Goal: Information Seeking & Learning: Compare options

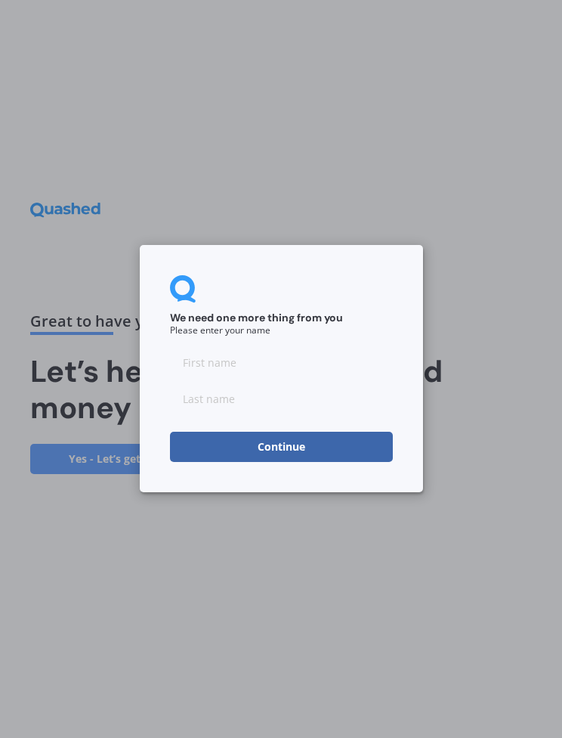
click at [234, 367] on input at bounding box center [281, 363] width 223 height 30
type input "Judy"
click at [262, 398] on input at bounding box center [281, 399] width 223 height 30
type input "Hill"
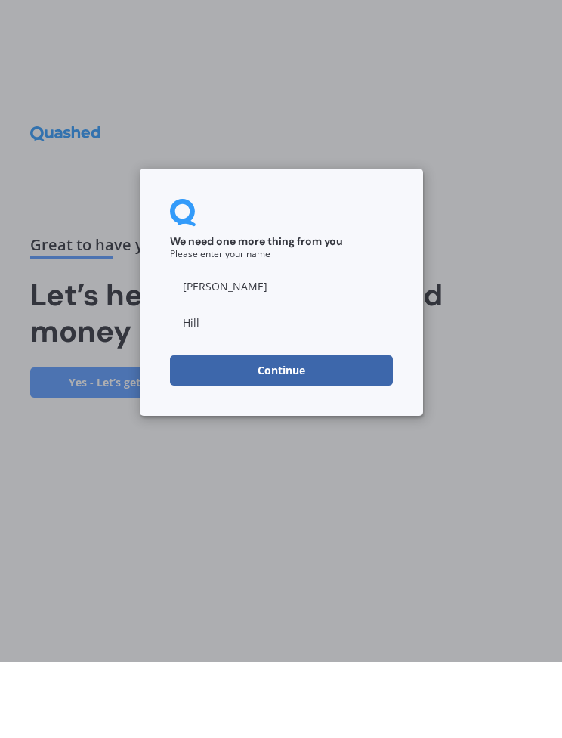
click at [290, 432] on button "Continue" at bounding box center [281, 447] width 223 height 30
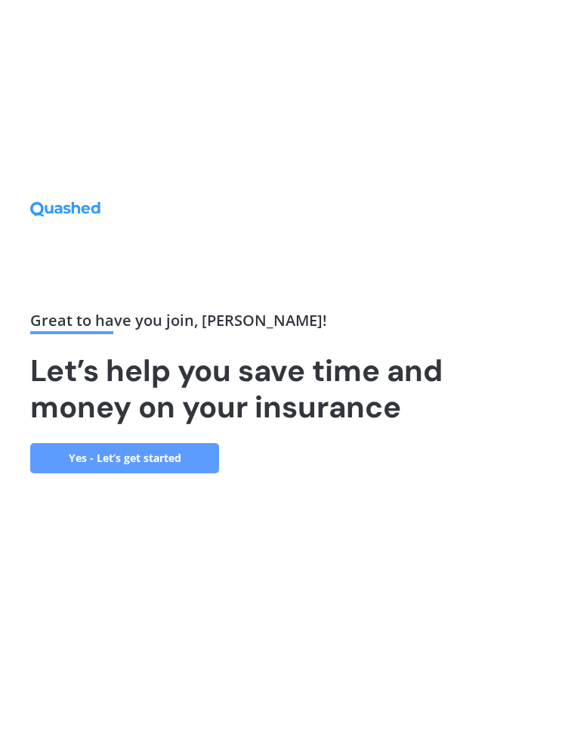
click at [136, 459] on link "Yes - Let’s get started" at bounding box center [124, 459] width 189 height 30
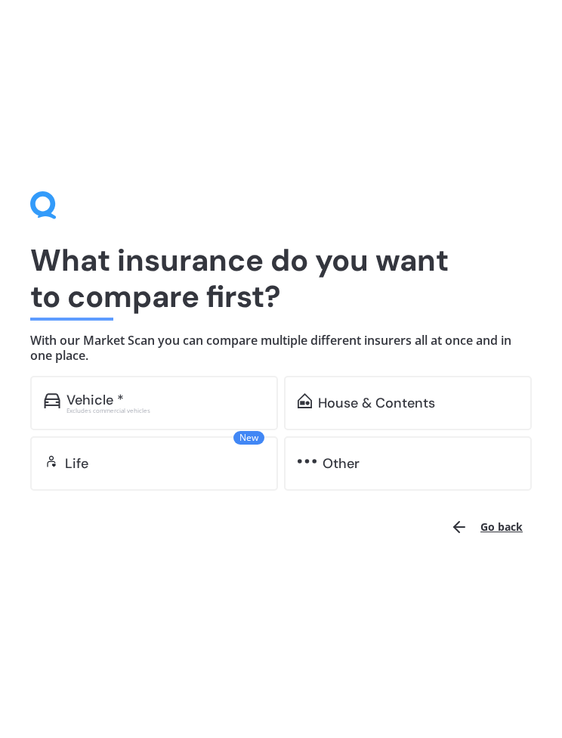
click at [142, 400] on div "Vehicle *" at bounding box center [166, 400] width 198 height 15
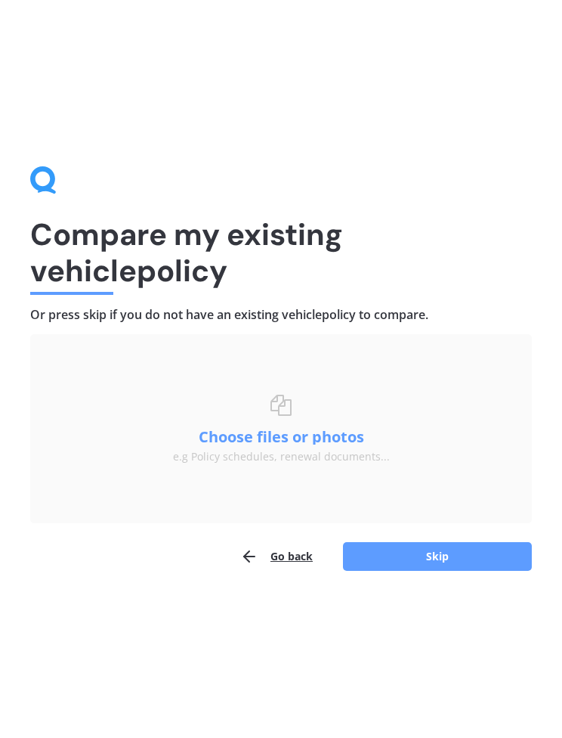
click at [296, 430] on button "Choose files or photos" at bounding box center [281, 436] width 189 height 15
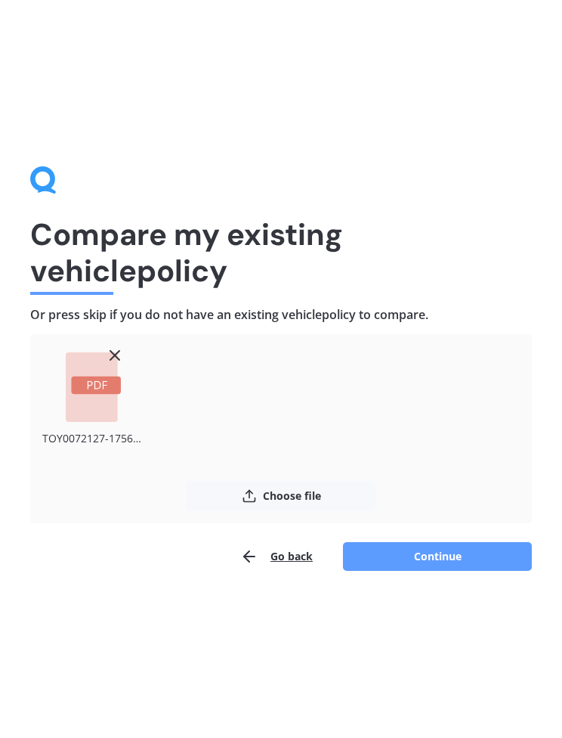
click at [441, 555] on button "Continue" at bounding box center [437, 556] width 189 height 29
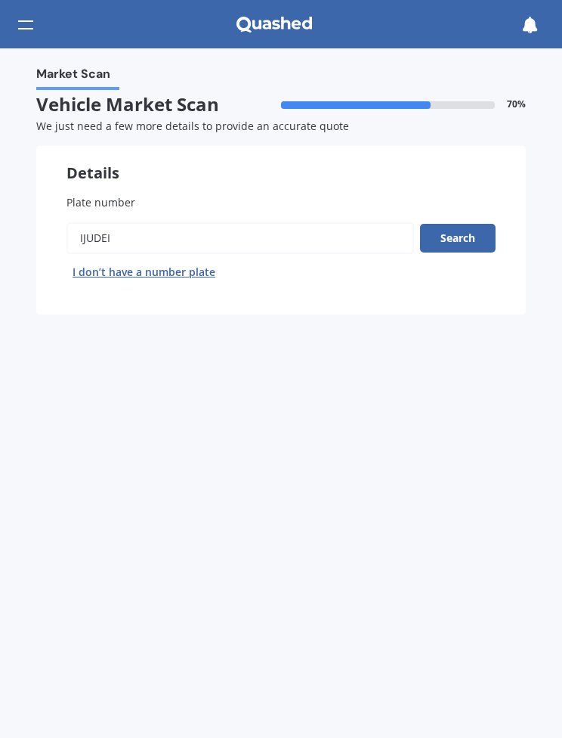
click at [471, 228] on button "Search" at bounding box center [458, 238] width 76 height 29
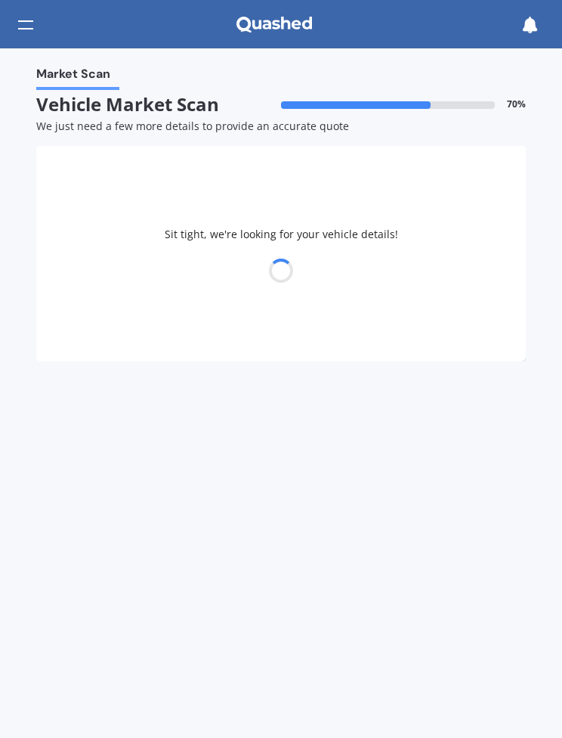
select select "TOYOTA"
select select "YARIS"
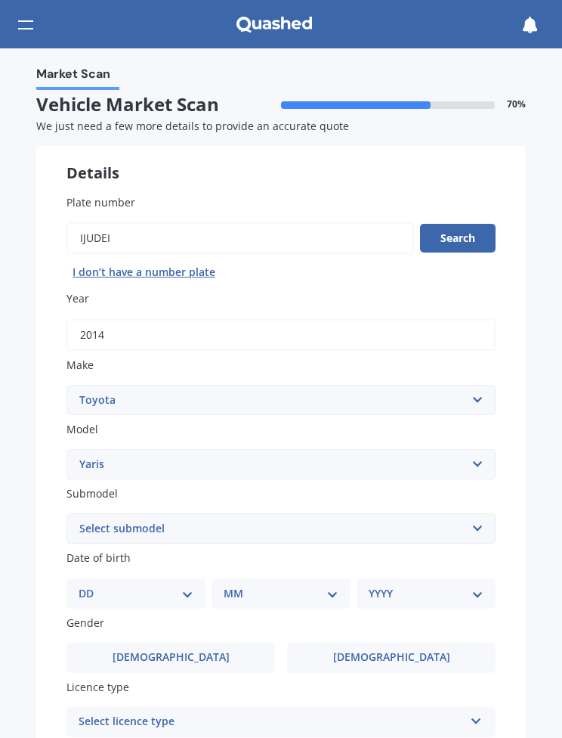
type input "59 Millennial WayOrewa, 0931"
click at [185, 585] on select "DD 01 02 03 04 05 06 07 08 09 10 11 12 13 14 15 16 17 18 19 20 21 22 23 24 25 2…" at bounding box center [136, 593] width 115 height 17
select select "20"
type input "59 Millennial WayOrewa, 0931"
click at [337, 585] on select "MM 01 02 03 04 05 06 07 08 09 10 11 12" at bounding box center [284, 593] width 109 height 17
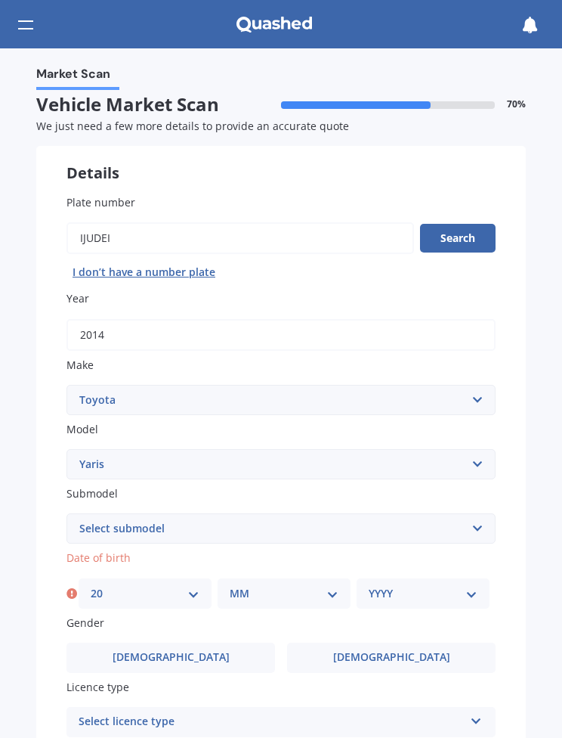
select select "10"
type input "59 Millennial WayOrewa, 0931"
click at [476, 585] on select "YYYY 2025 2024 2023 2022 2021 2020 2019 2018 2017 2016 2015 2014 2013 2012 2011…" at bounding box center [423, 593] width 109 height 17
select select "1954"
click at [410, 651] on span "[DEMOGRAPHIC_DATA]" at bounding box center [391, 657] width 117 height 13
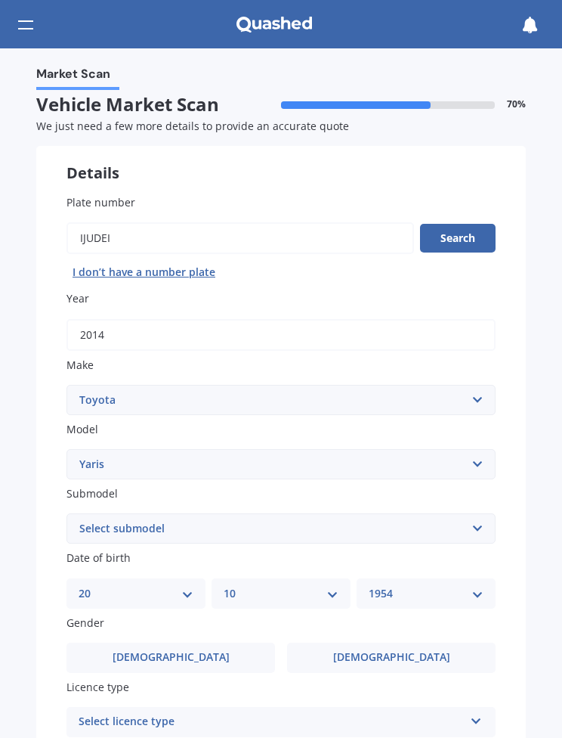
click at [0, 0] on input "[DEMOGRAPHIC_DATA]" at bounding box center [0, 0] width 0 height 0
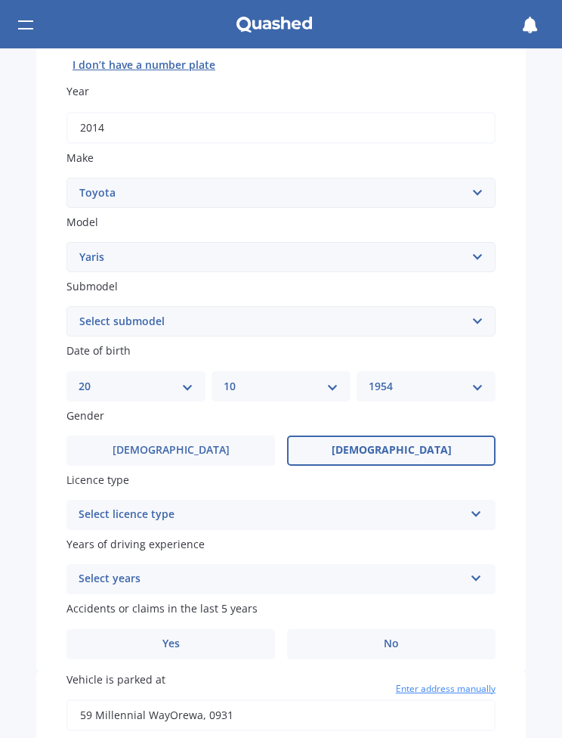
scroll to position [213, 0]
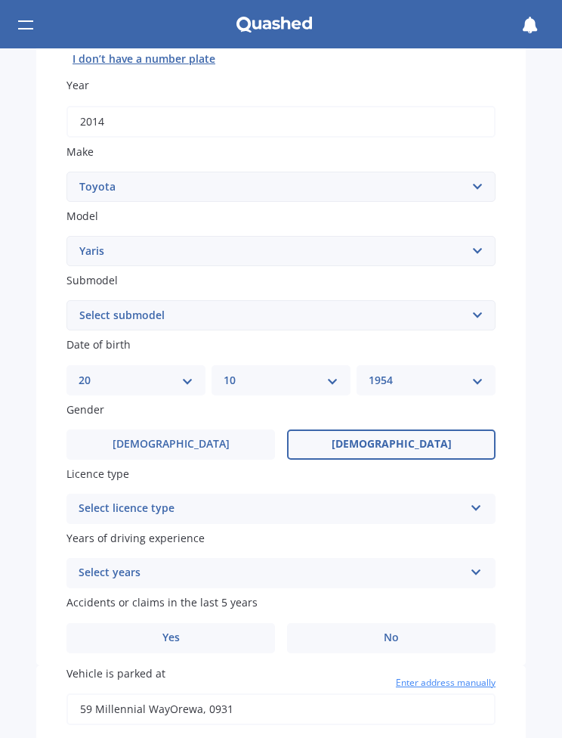
click at [478, 500] on icon at bounding box center [476, 505] width 13 height 11
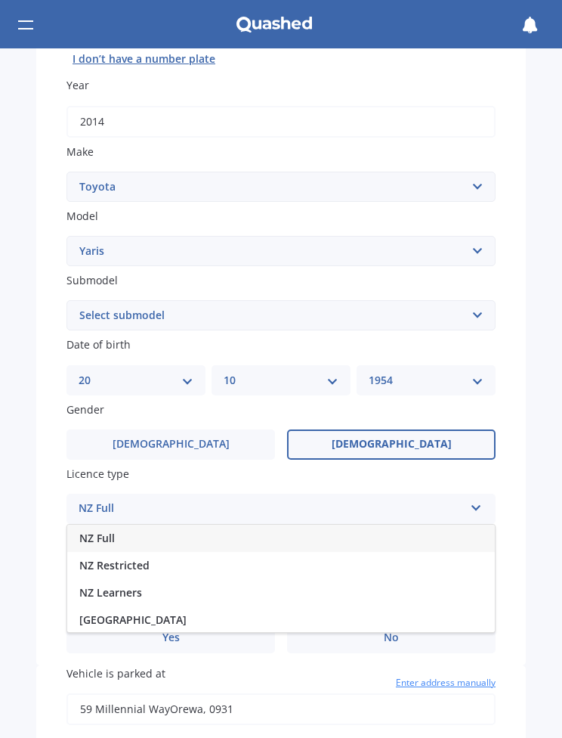
click at [251, 525] on div "NZ Full" at bounding box center [281, 538] width 428 height 27
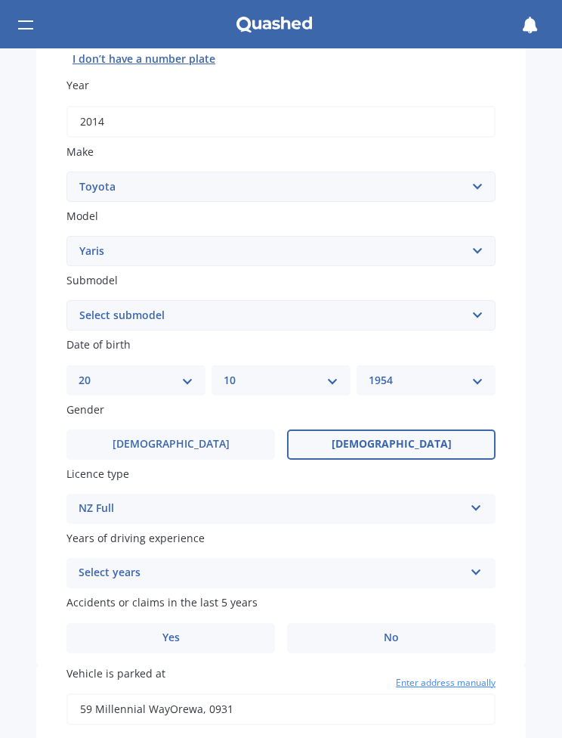
click at [480, 564] on icon at bounding box center [476, 569] width 13 height 11
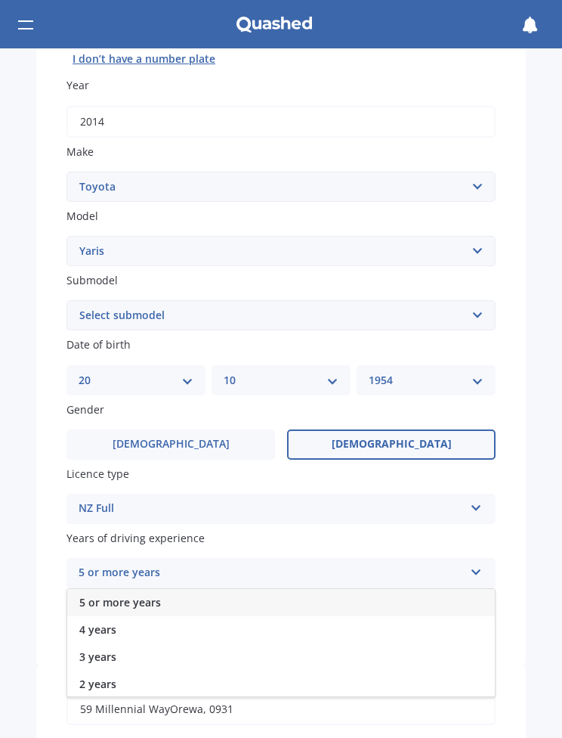
click at [548, 544] on div "Market Scan Vehicle Market Scan 70 % We just need a few more details to provide…" at bounding box center [281, 392] width 562 height 689
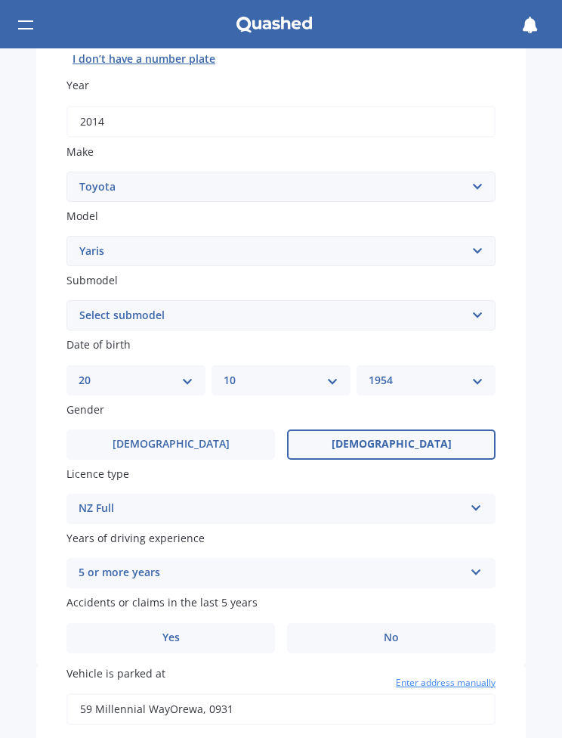
click at [473, 564] on icon at bounding box center [476, 569] width 13 height 11
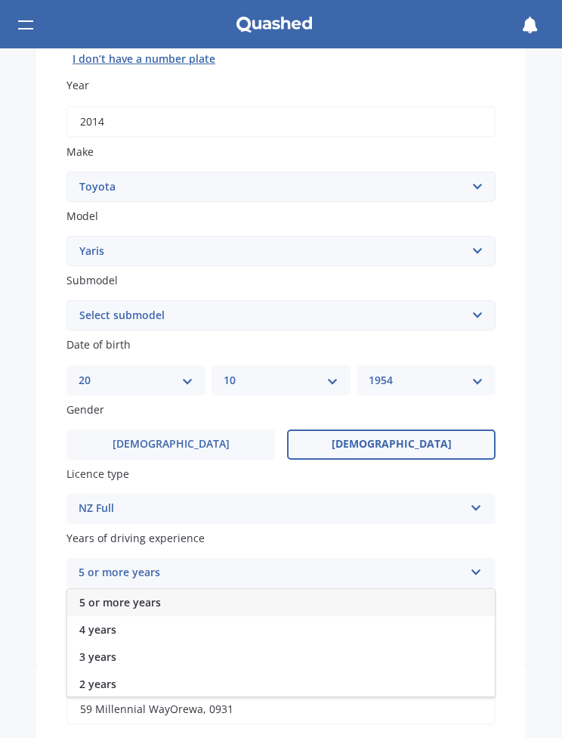
click at [487, 558] on div "5 or more years 5 or more years 4 years 3 years 2 years 1 year" at bounding box center [281, 573] width 429 height 30
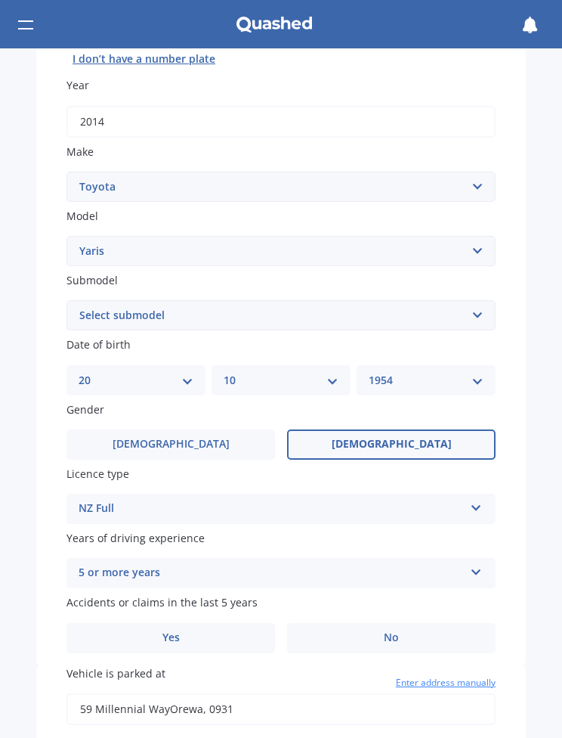
click at [401, 623] on label "No" at bounding box center [391, 638] width 209 height 30
click at [0, 0] on input "No" at bounding box center [0, 0] width 0 height 0
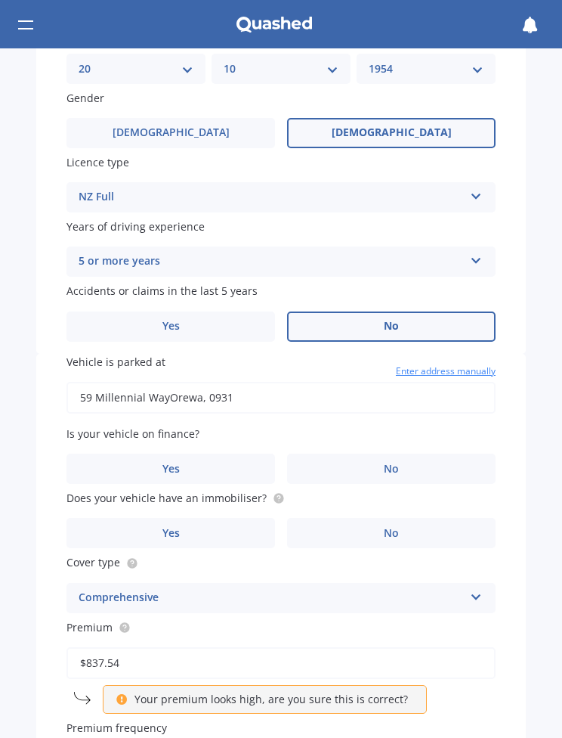
scroll to position [536, 0]
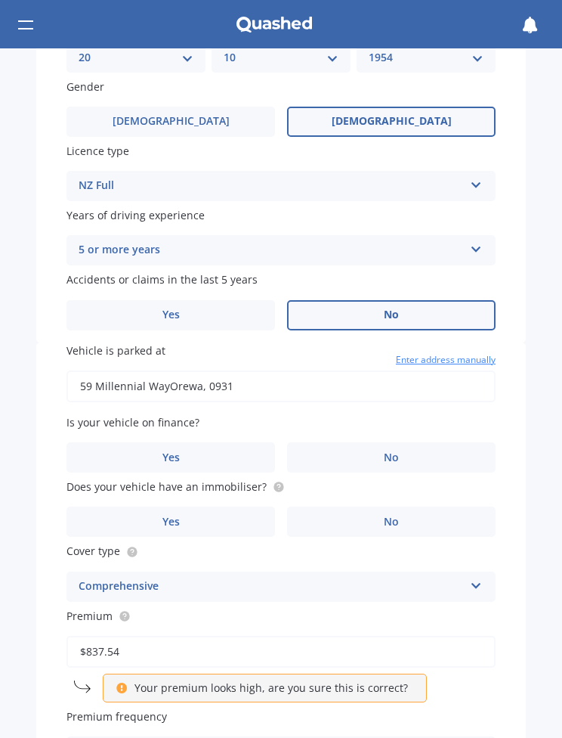
click at [396, 451] on span "No" at bounding box center [391, 457] width 15 height 13
click at [0, 0] on input "No" at bounding box center [0, 0] width 0 height 0
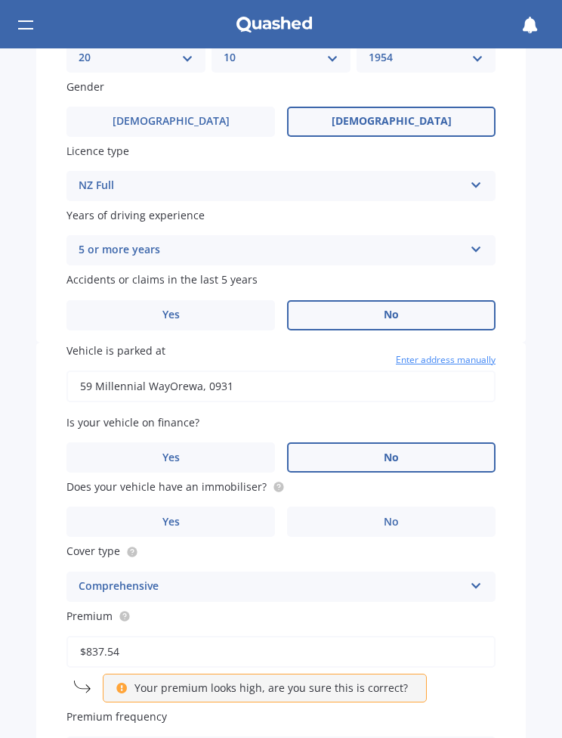
click at [398, 516] on span "No" at bounding box center [391, 522] width 15 height 13
click at [0, 0] on input "No" at bounding box center [0, 0] width 0 height 0
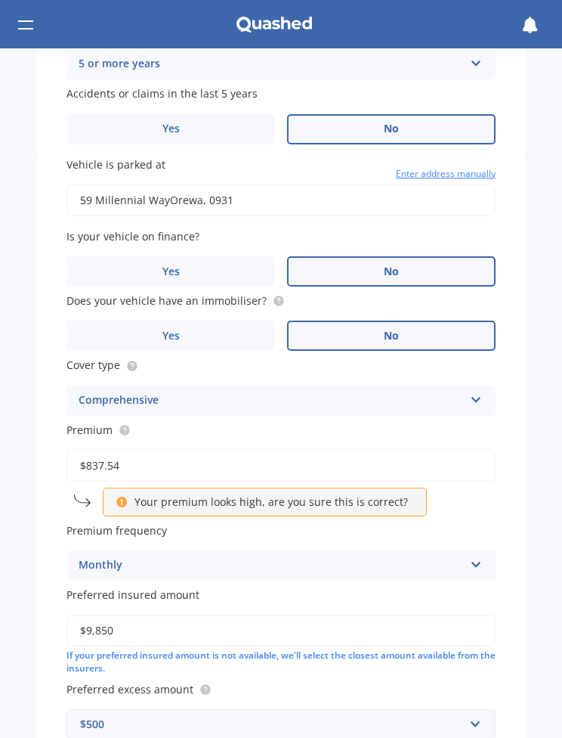
scroll to position [751, 0]
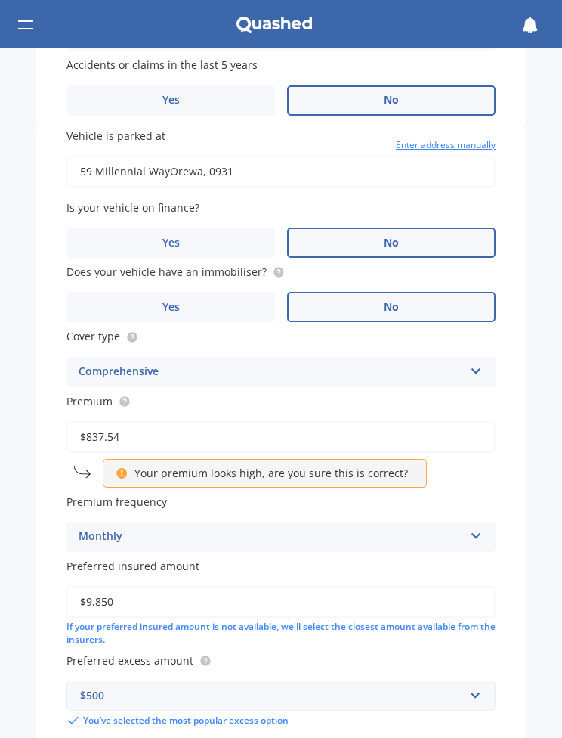
click at [476, 528] on icon at bounding box center [476, 533] width 13 height 11
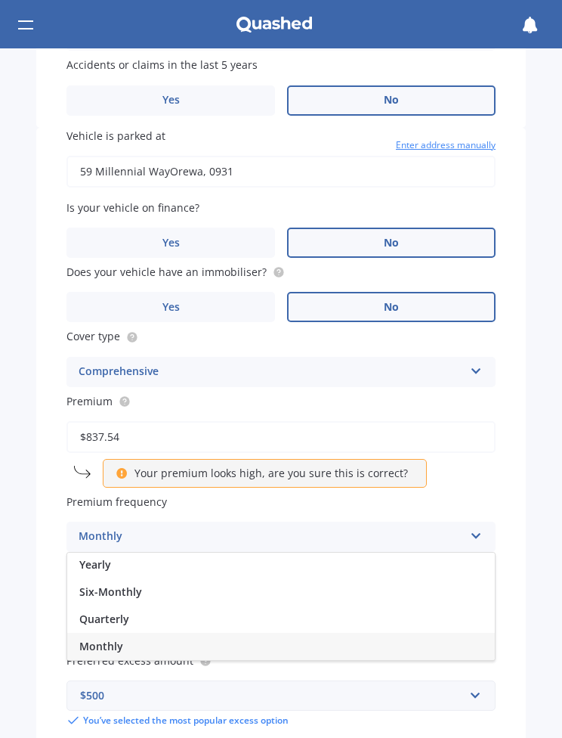
click at [144, 551] on div "Yearly" at bounding box center [281, 564] width 428 height 27
type input "59 Millennial WayOrewa, 0931"
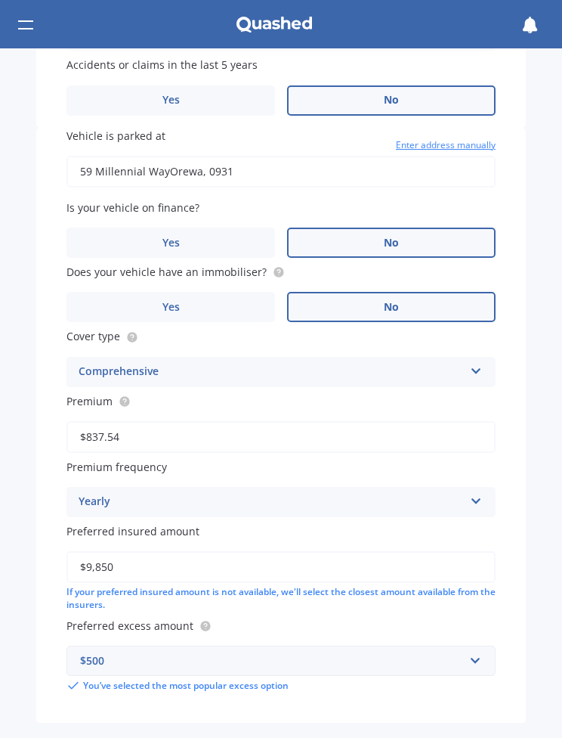
click at [477, 551] on input "$9,850" at bounding box center [281, 567] width 429 height 32
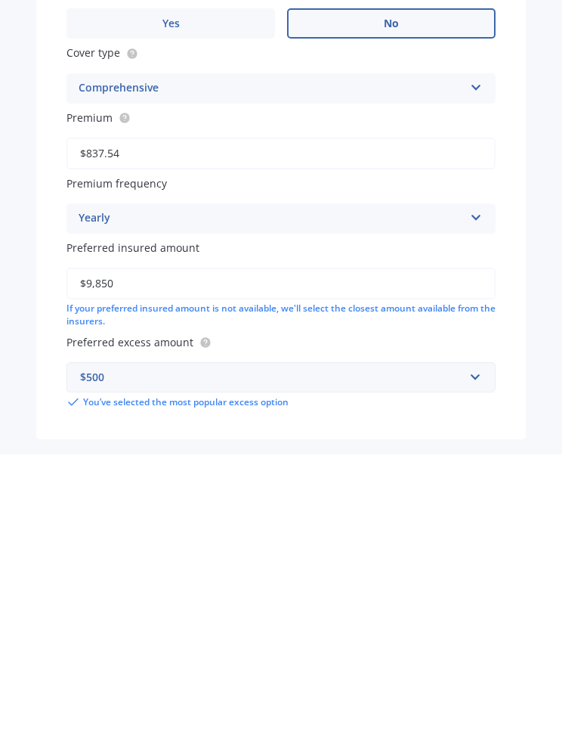
click at [545, 270] on div "Market Scan Vehicle Market Scan 70 % We just need a few more details to provide…" at bounding box center [281, 392] width 562 height 689
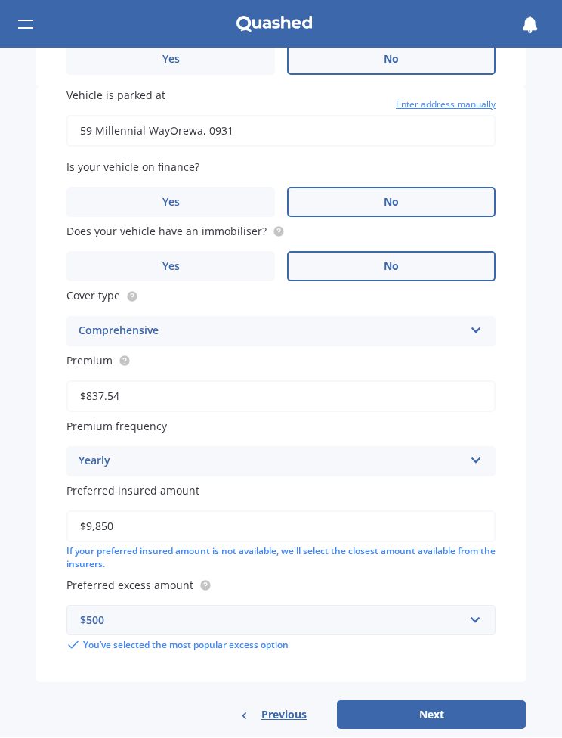
scroll to position [790, 0]
click at [452, 382] on input "$837.54" at bounding box center [281, 398] width 429 height 32
type input "$837.50"
type input "59 Millennial WayOrewa, 0931"
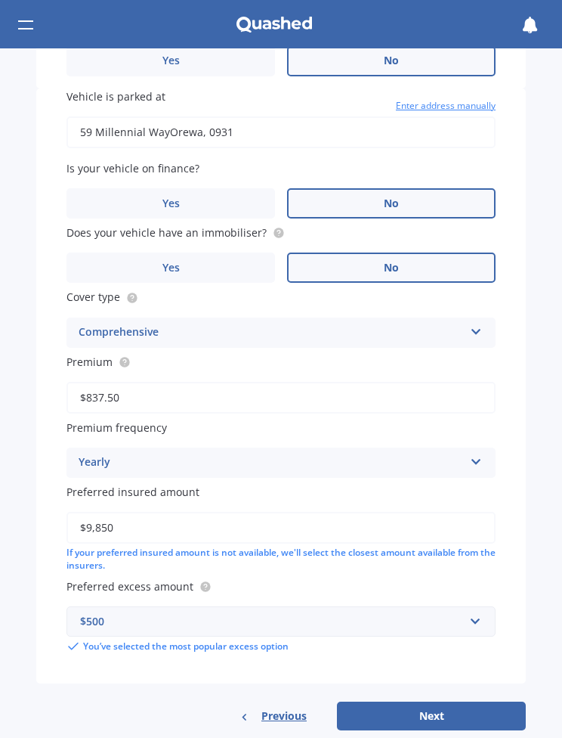
type input "$837.00"
type input "59 Millennial WayOrewa, 0931"
type input "$83.00"
type input "59 Millennial WayOrewa, 0931"
type input "$8.00"
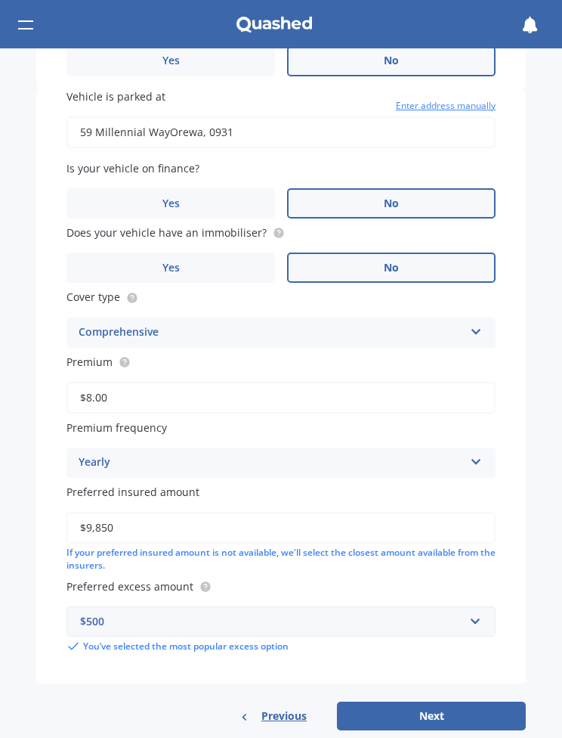
type input "59 Millennial WayOrewa, 0931"
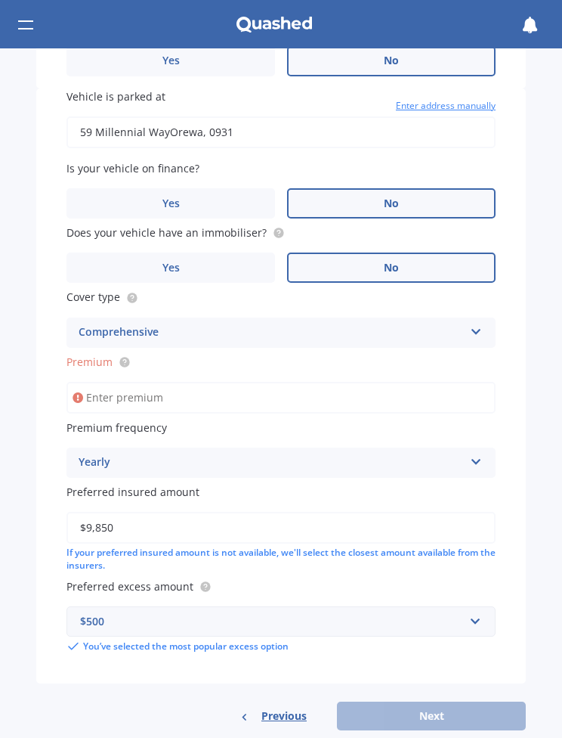
type input "$6.00"
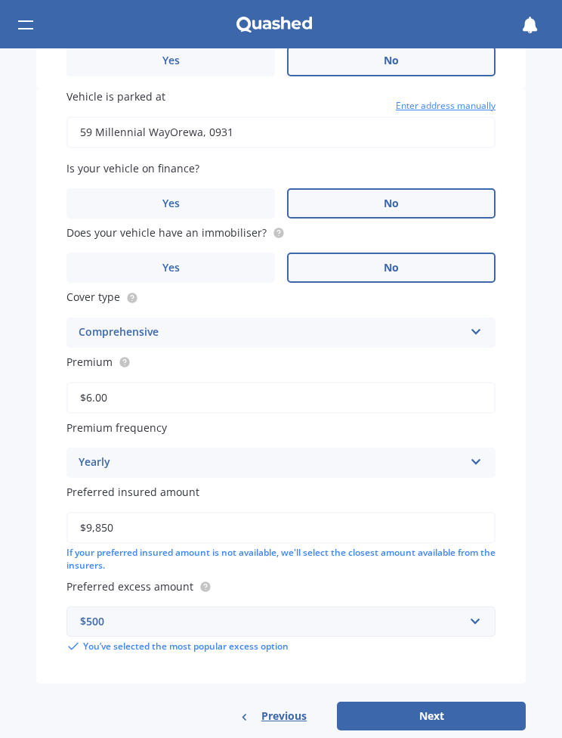
type input "59 Millennial WayOrewa, 0931"
type input "$69.70"
type input "59 Millennial WayOrewa, 0931"
type input "$69.78"
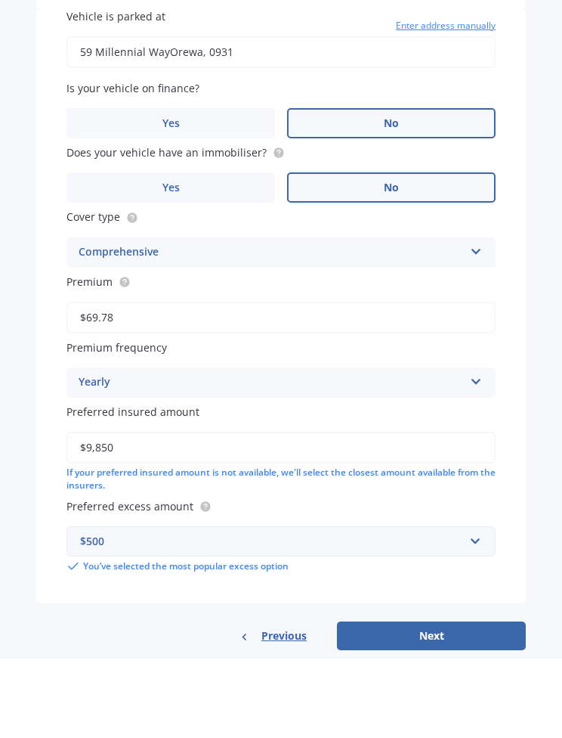
click at [482, 454] on icon at bounding box center [476, 459] width 13 height 11
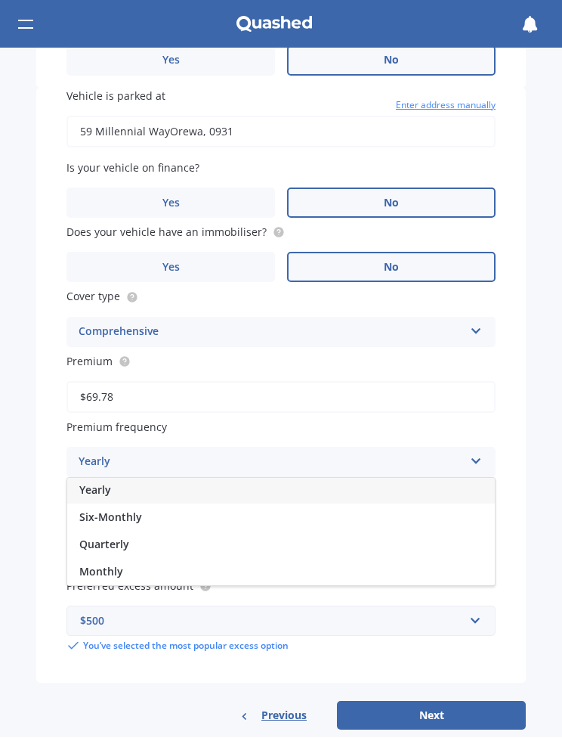
scroll to position [0, 0]
click at [137, 560] on div "Monthly" at bounding box center [281, 573] width 428 height 27
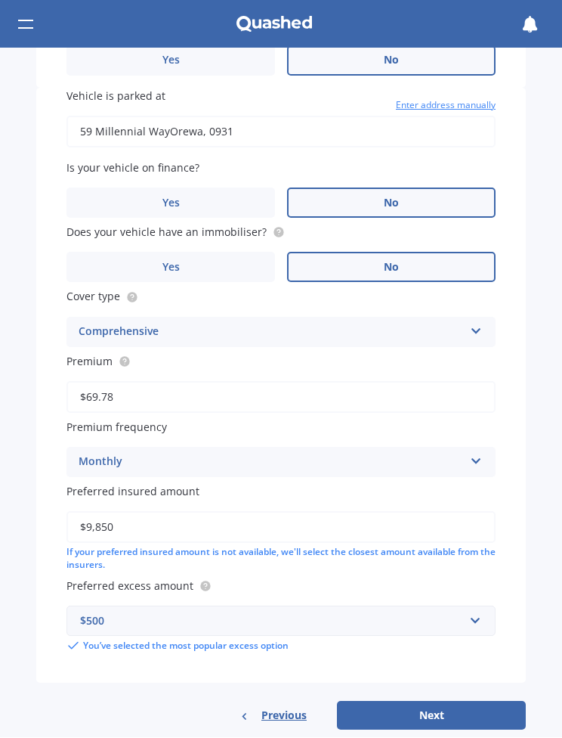
click at [436, 702] on button "Next" at bounding box center [431, 716] width 189 height 29
type input "59 Millennial WayOrewa, 0931"
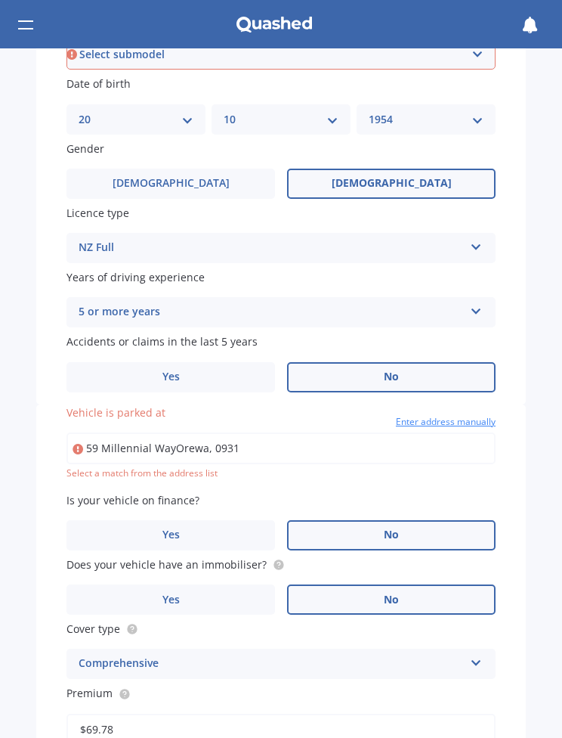
scroll to position [431, 0]
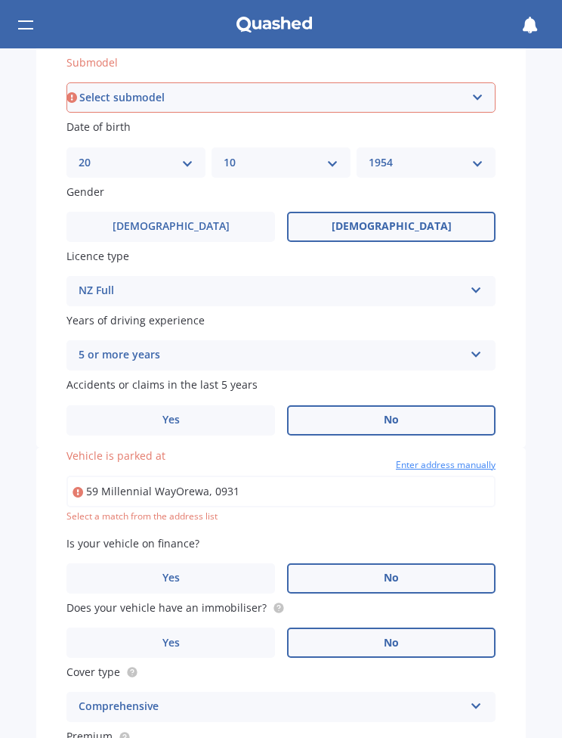
click at [481, 85] on select "Select submodel (All other) Cross 1.5 GR petrol turbo GX auto GX manual Hybrid …" at bounding box center [281, 97] width 429 height 30
select select "HYBRID"
type input "59 Millennial WayOrewa, 0931"
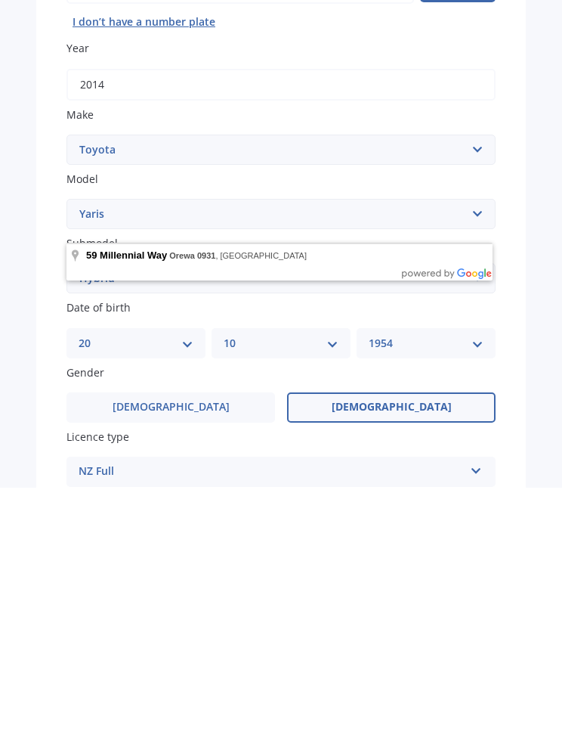
scroll to position [0, 0]
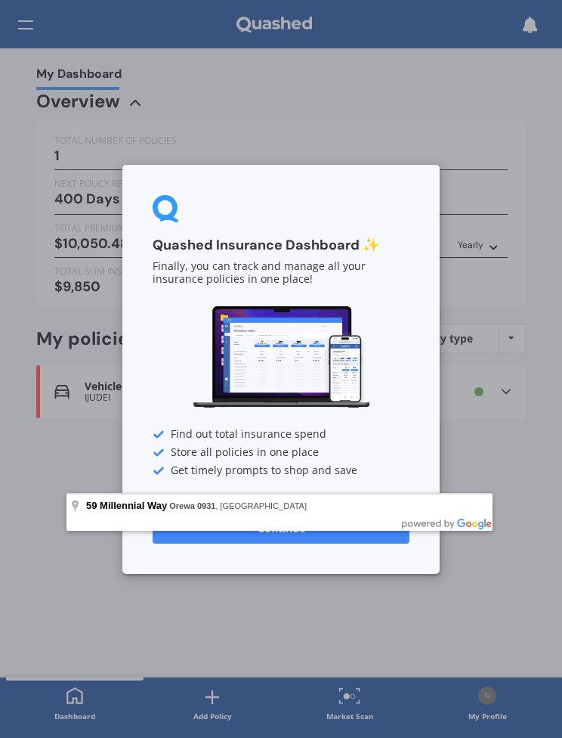
click at [485, 578] on div "Quashed Insurance Dashboard ✨ Finally, you can track and manage all your insura…" at bounding box center [281, 369] width 562 height 738
click at [509, 129] on div "Quashed Insurance Dashboard ✨ Finally, you can track and manage all your insura…" at bounding box center [281, 369] width 562 height 738
click at [207, 513] on div "59 Millennial Way Orewa 0931 , New Zealand" at bounding box center [280, 505] width 426 height 23
click at [223, 500] on div "59 Millennial Way Orewa 0931 , New Zealand" at bounding box center [280, 505] width 426 height 23
click at [401, 430] on div "Find out total insurance spend" at bounding box center [281, 434] width 257 height 12
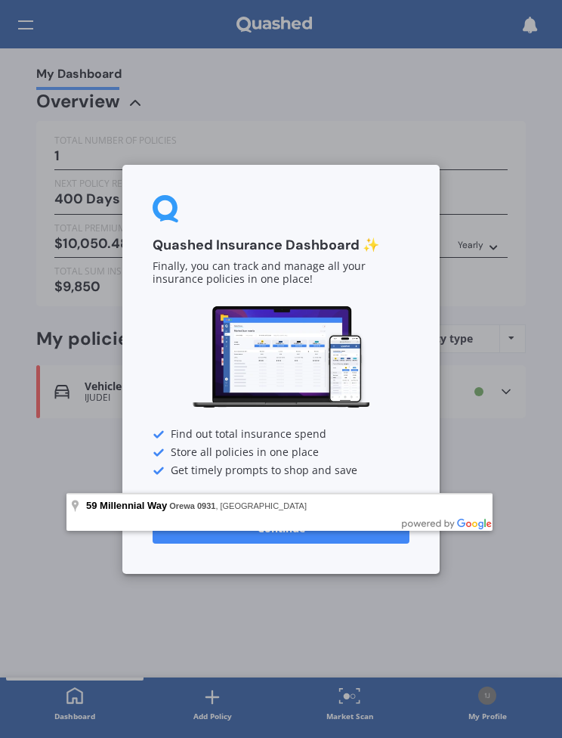
click at [470, 586] on div "Quashed Insurance Dashboard ✨ Finally, you can track and manage all your insura…" at bounding box center [281, 369] width 562 height 738
click at [133, 663] on div "Quashed Insurance Dashboard ✨ Finally, you can track and manage all your insura…" at bounding box center [281, 369] width 562 height 738
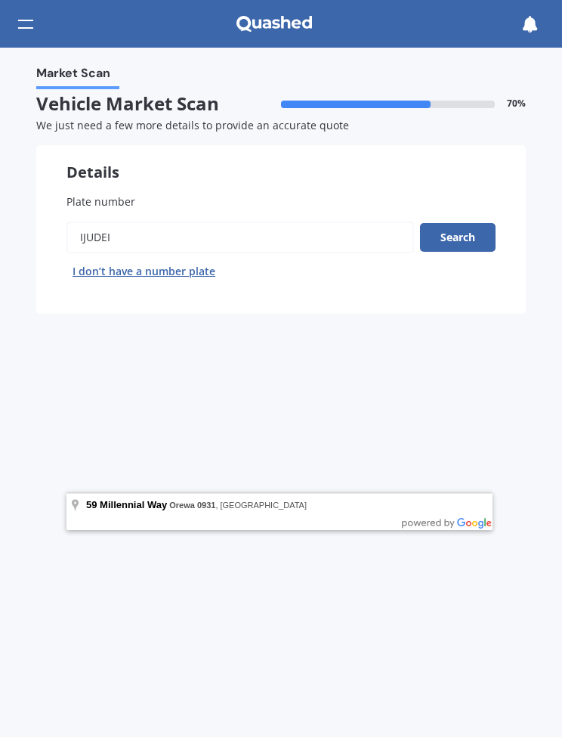
click at [466, 237] on button "Search" at bounding box center [458, 238] width 76 height 29
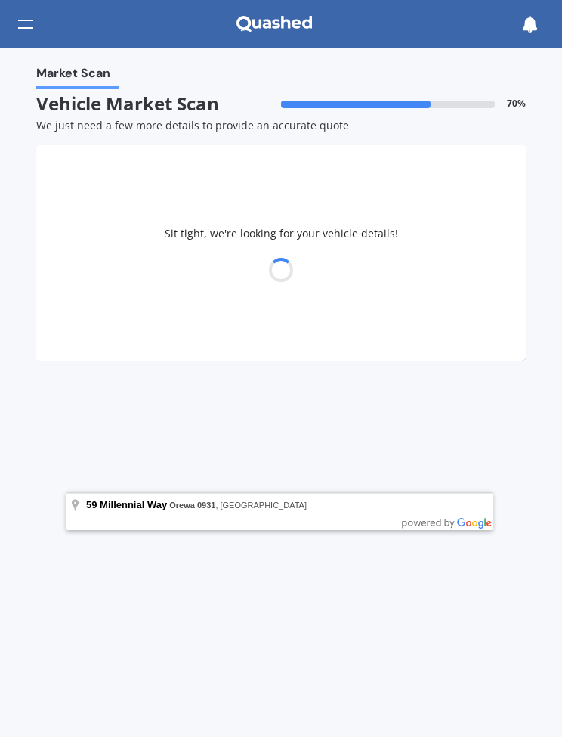
select select "TOYOTA"
select select "YARIS"
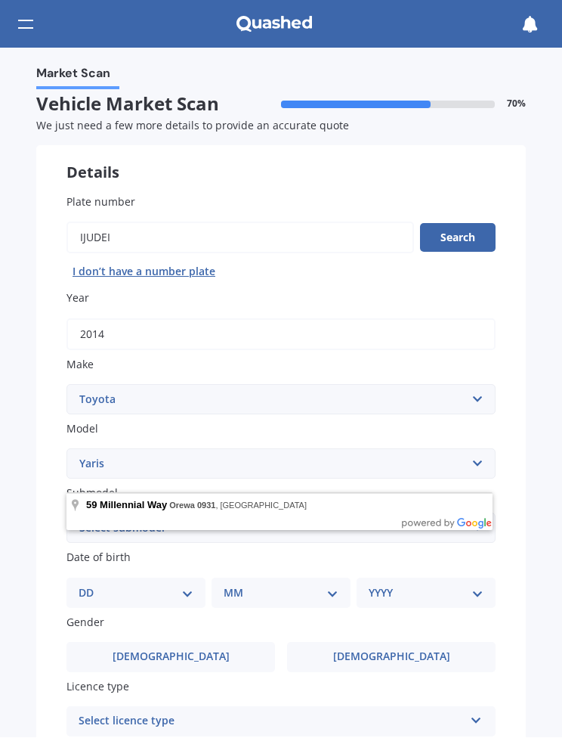
type input "59 Millennial WayOrewa, 0931"
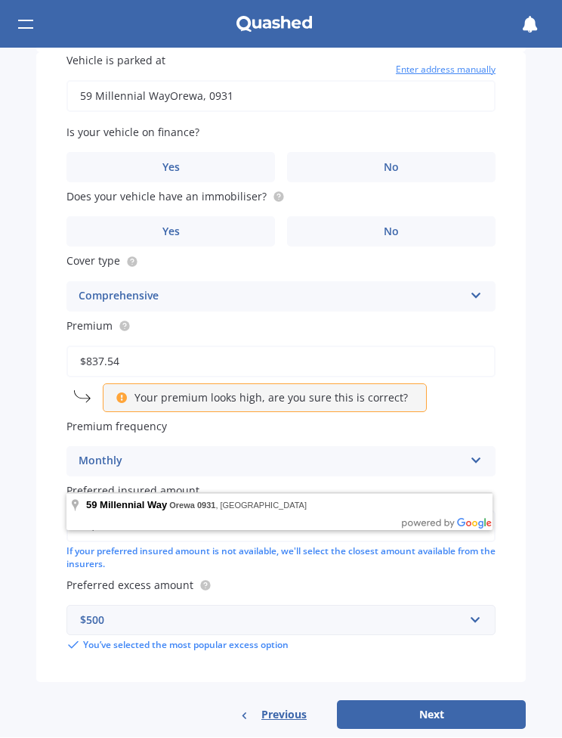
scroll to position [824, 0]
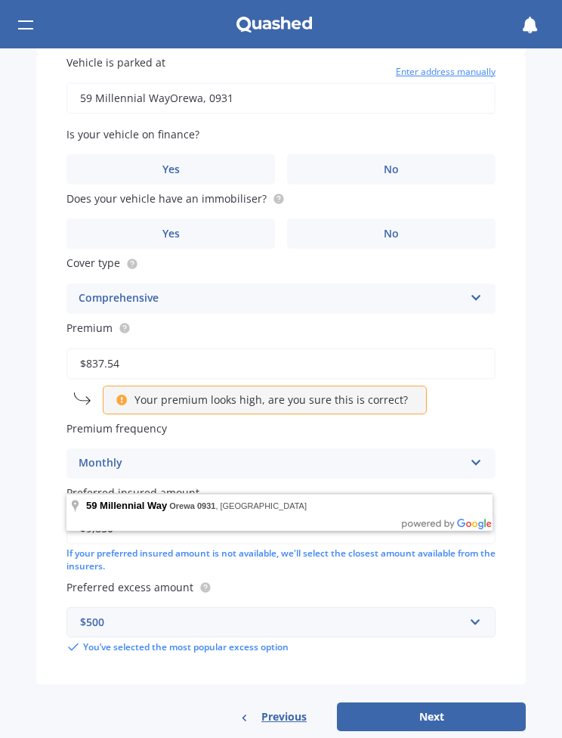
click at [282, 709] on span "Previous" at bounding box center [284, 716] width 45 height 15
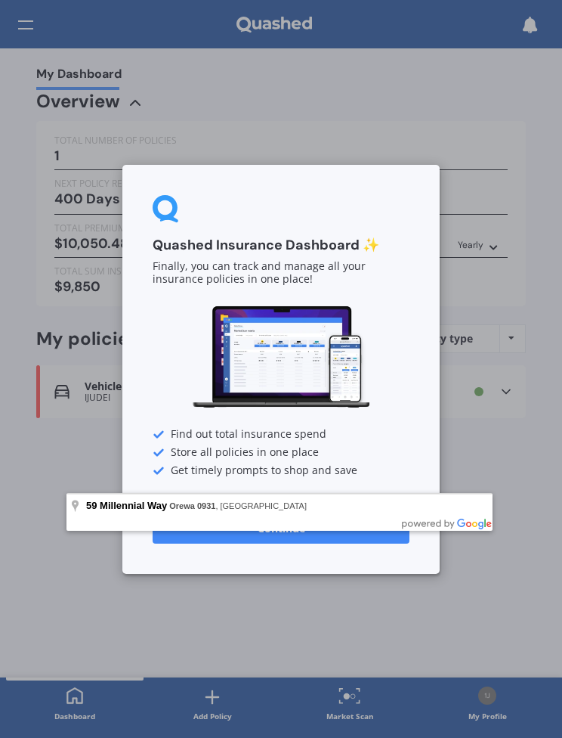
click at [287, 511] on div "59 Millennial Way Orewa 0931 , New Zealand" at bounding box center [280, 505] width 426 height 23
click at [242, 510] on span "Orewa 0931 , New Zealand" at bounding box center [238, 505] width 138 height 9
click at [283, 572] on div "Quashed Insurance Dashboard ✨ Finally, you can track and manage all your insura…" at bounding box center [281, 369] width 318 height 409
click at [399, 592] on div "Quashed Insurance Dashboard ✨ Finally, you can track and manage all your insura…" at bounding box center [281, 369] width 562 height 738
click at [75, 699] on div "Quashed Insurance Dashboard ✨ Finally, you can track and manage all your insura…" at bounding box center [281, 369] width 562 height 738
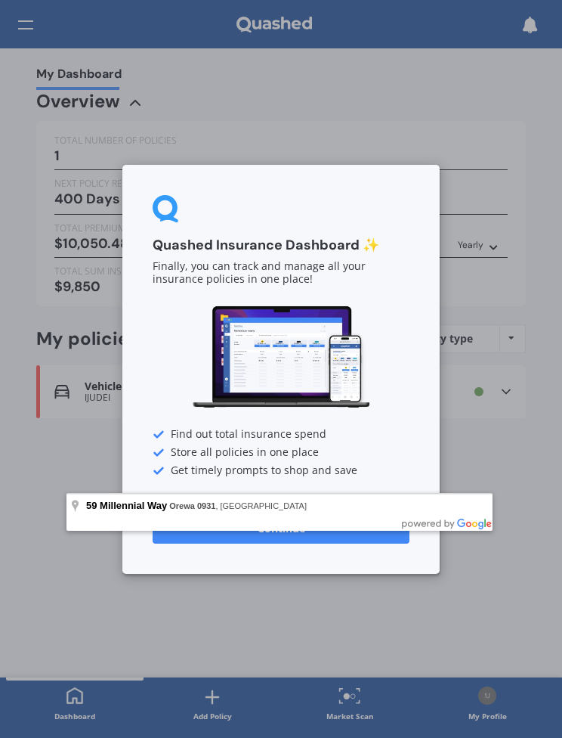
click at [76, 695] on div "Quashed Insurance Dashboard ✨ Finally, you can track and manage all your insura…" at bounding box center [281, 369] width 562 height 738
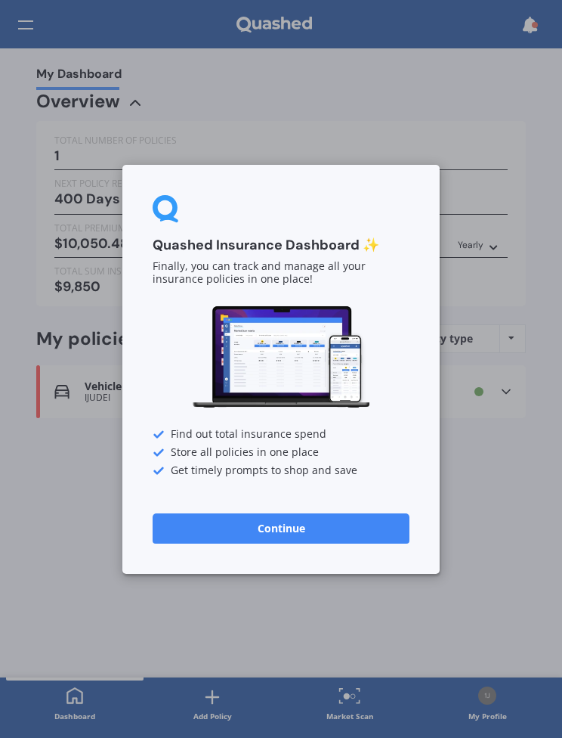
click at [290, 524] on button "Continue" at bounding box center [281, 528] width 257 height 30
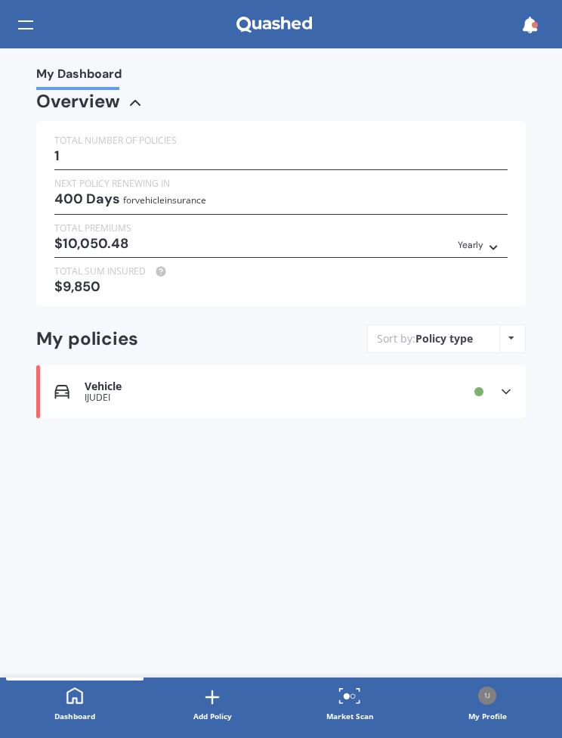
click at [156, 384] on div "Vehicle" at bounding box center [249, 386] width 328 height 13
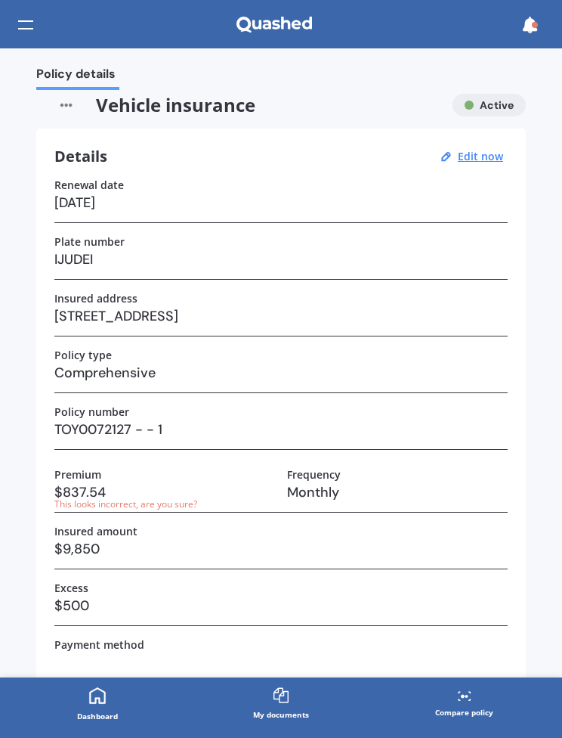
click at [160, 491] on h3 "$837.54" at bounding box center [164, 492] width 221 height 23
click at [476, 155] on u "Edit now" at bounding box center [480, 156] width 45 height 14
select select "29"
select select "09"
select select "2026"
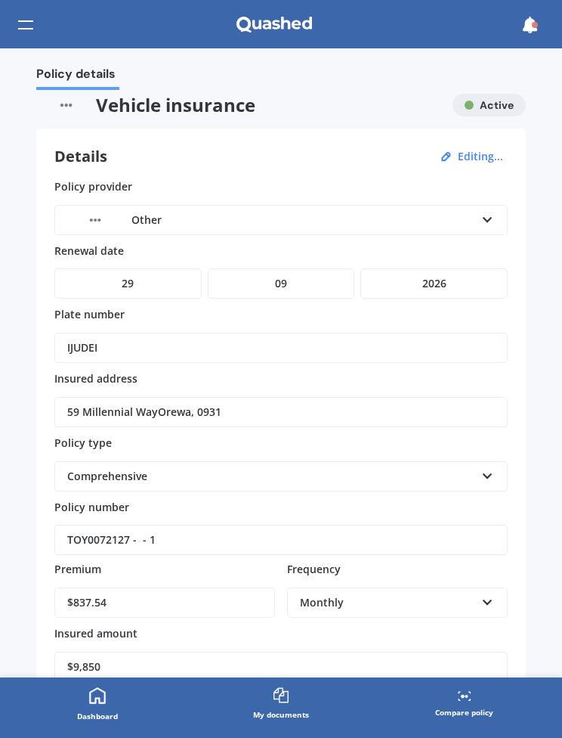
click at [104, 596] on input "$837.54" at bounding box center [164, 602] width 221 height 30
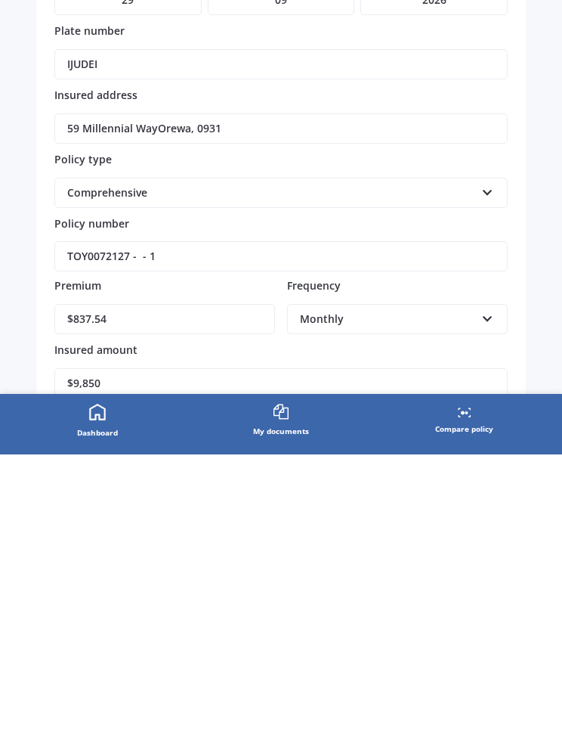
type input "59 Millennial WayOrewa, 0931"
type input "$837.50"
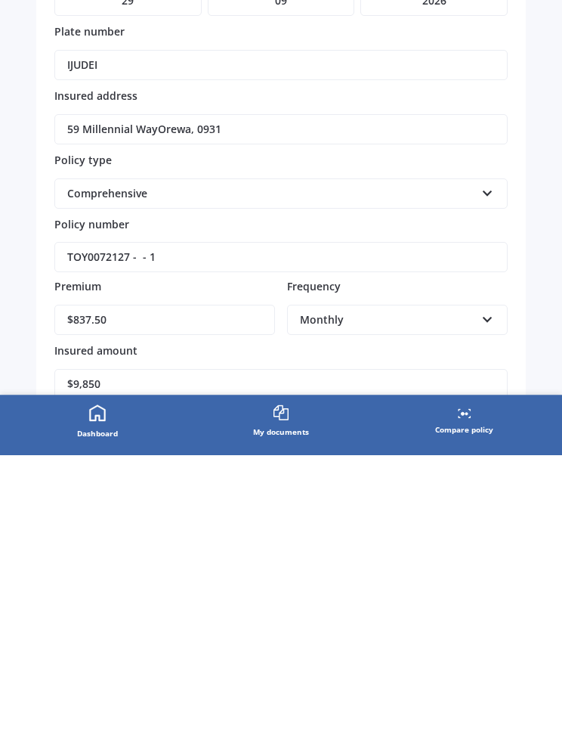
type input "59 Millennial WayOrewa, 0931"
type input "$83.00"
type input "59 Millennial WayOrewa, 0931"
type input "$8.00"
type input "59 Millennial WayOrewa, 0931"
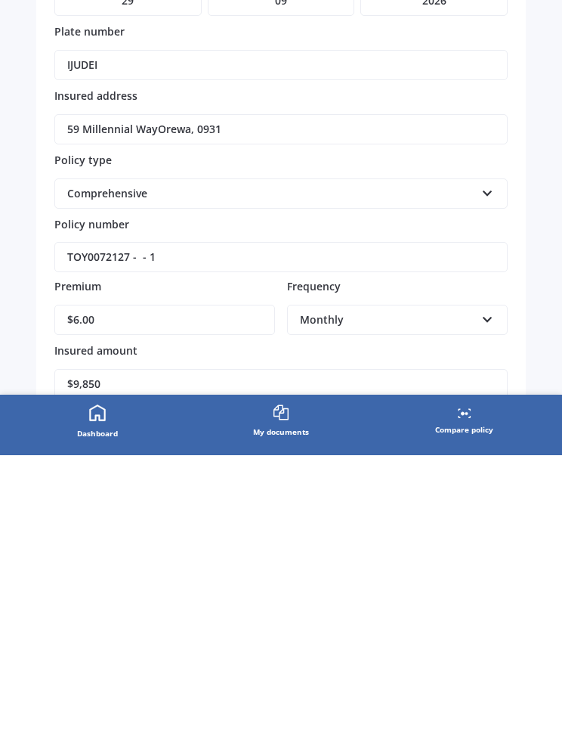
type input "$69.00"
type input "59 Millennial WayOrewa, 0931"
type input "$69.70"
type input "59 Millennial WayOrewa, 0931"
type input "$69.78"
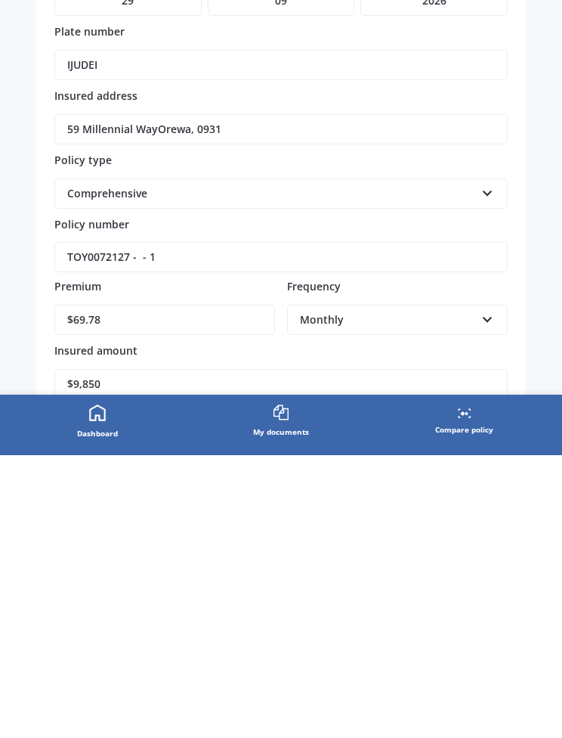
type input "59 Millennial WayOrewa, 0931"
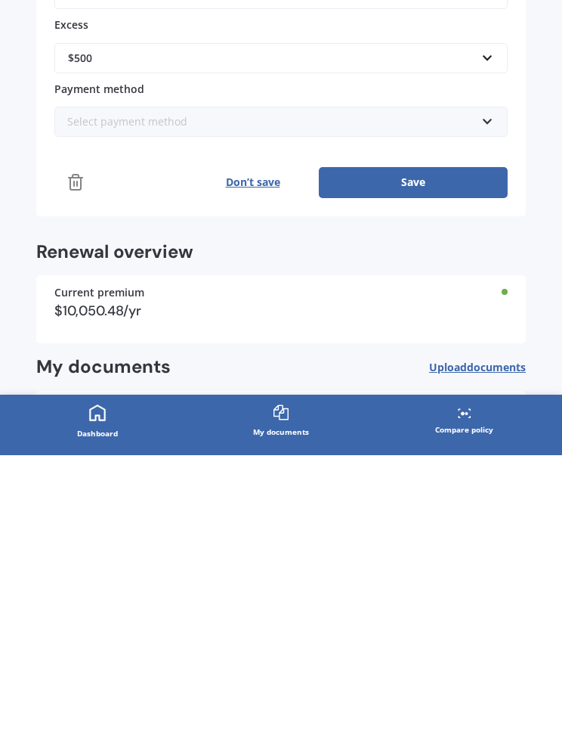
scroll to position [392, 0]
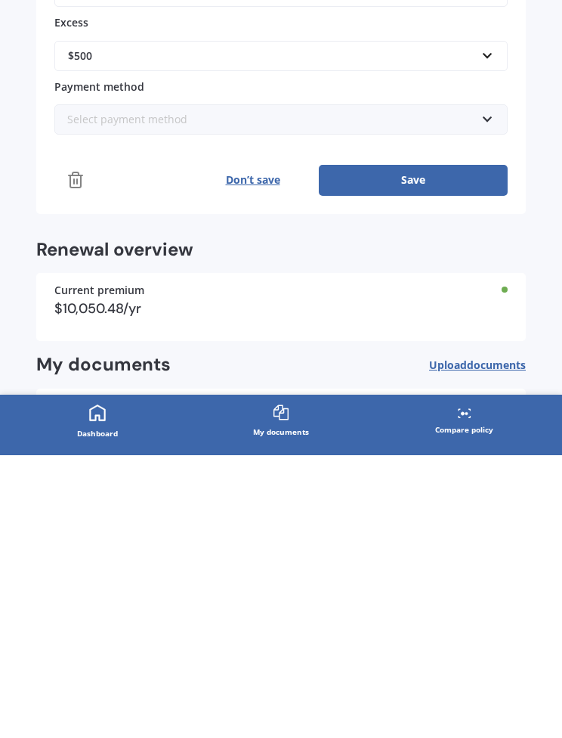
click at [421, 448] on button "Save" at bounding box center [413, 463] width 189 height 30
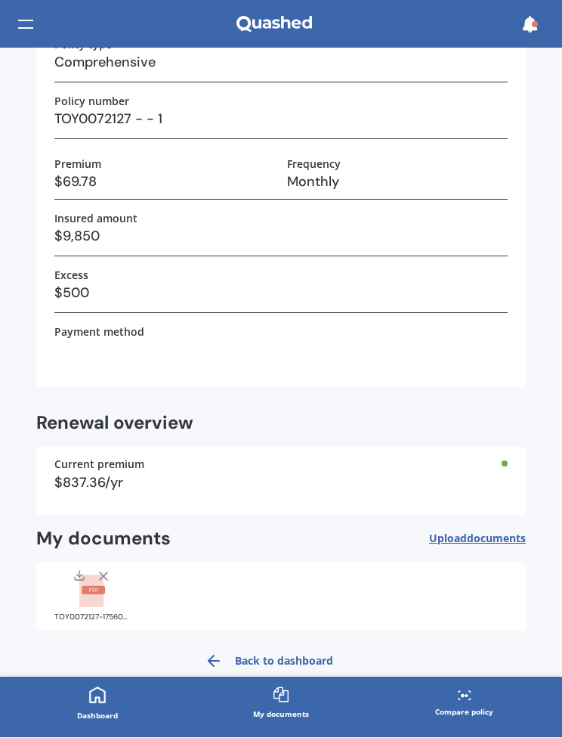
click at [264, 657] on link "Back to dashboard" at bounding box center [269, 661] width 147 height 36
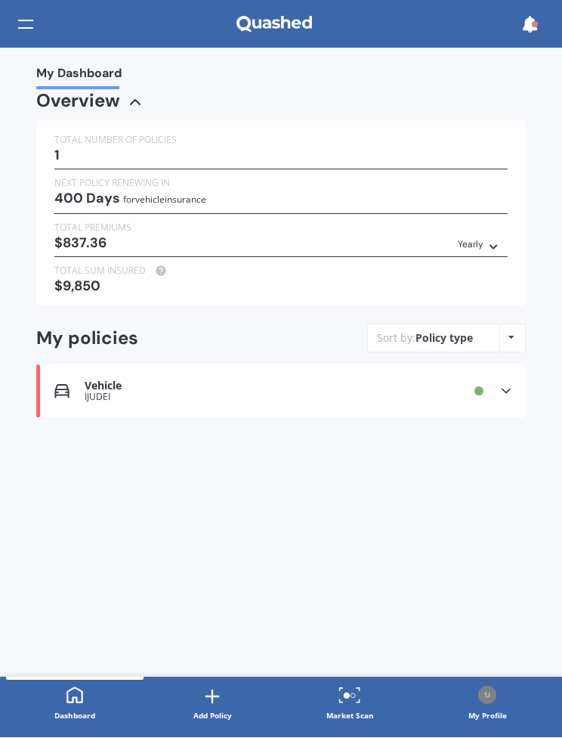
click at [357, 689] on icon at bounding box center [350, 695] width 23 height 18
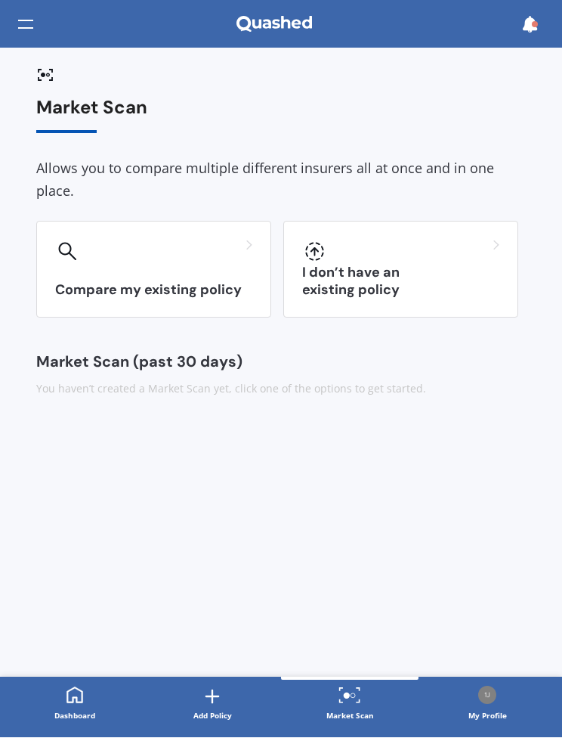
click at [88, 697] on link "Dashboard" at bounding box center [75, 704] width 138 height 54
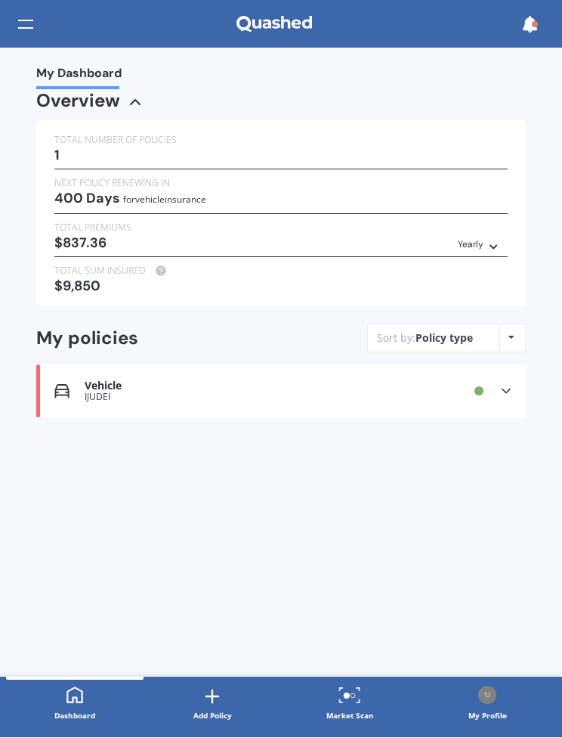
click at [515, 378] on div "Vehicle IJUDEI Provider Renewal date [DATE] Premium $837.36/yr You are paying M…" at bounding box center [281, 391] width 490 height 53
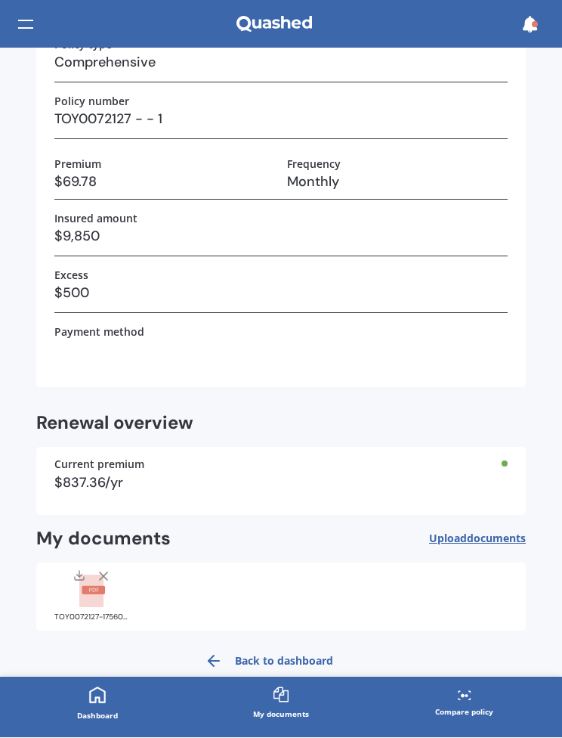
scroll to position [310, 0]
click at [102, 693] on icon at bounding box center [97, 695] width 18 height 18
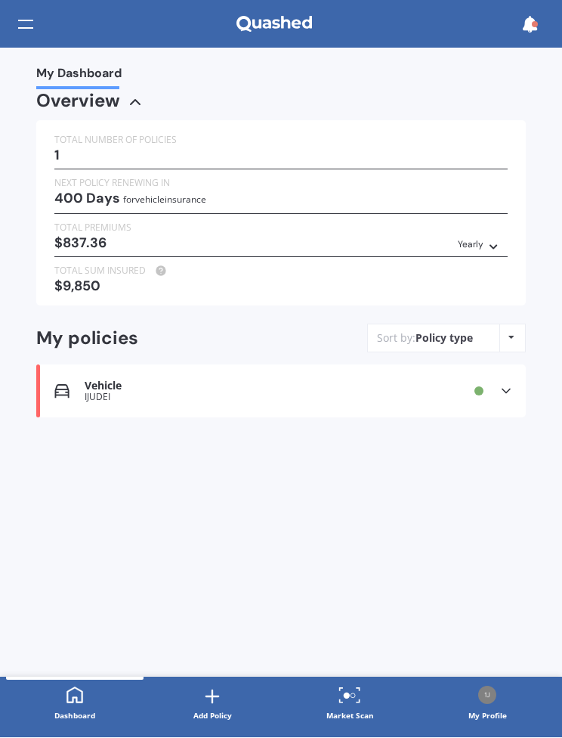
click at [356, 692] on icon at bounding box center [350, 695] width 23 height 18
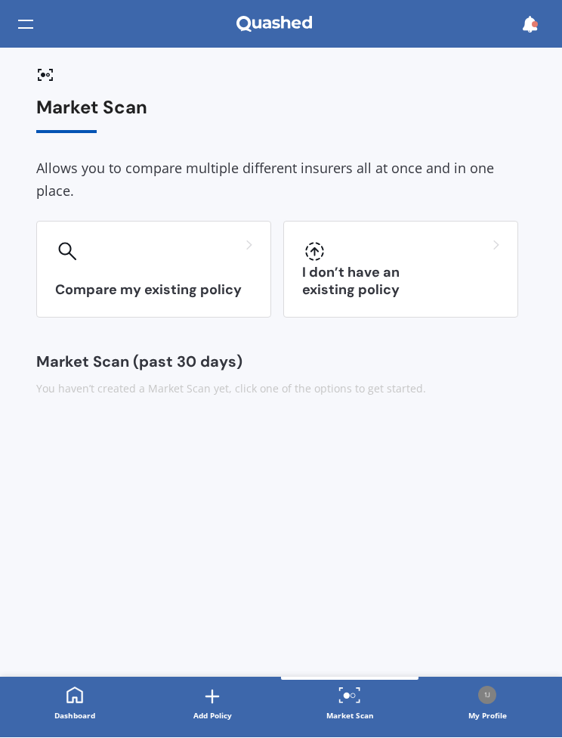
click at [161, 270] on div "Compare my existing policy" at bounding box center [153, 269] width 235 height 97
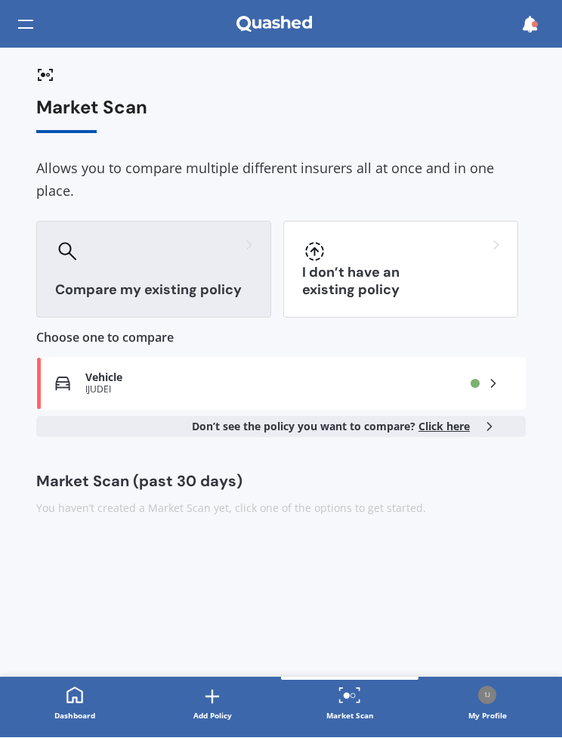
click at [135, 385] on div "IJUDEI" at bounding box center [254, 390] width 339 height 11
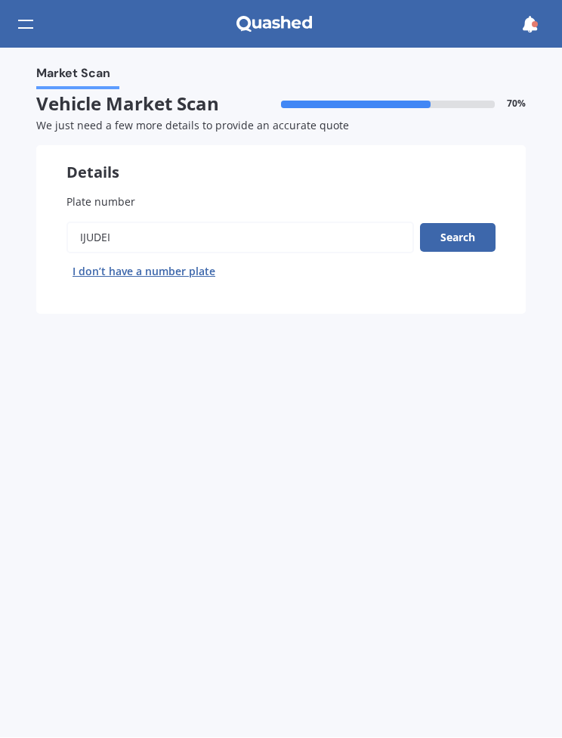
click at [469, 234] on button "Search" at bounding box center [458, 238] width 76 height 29
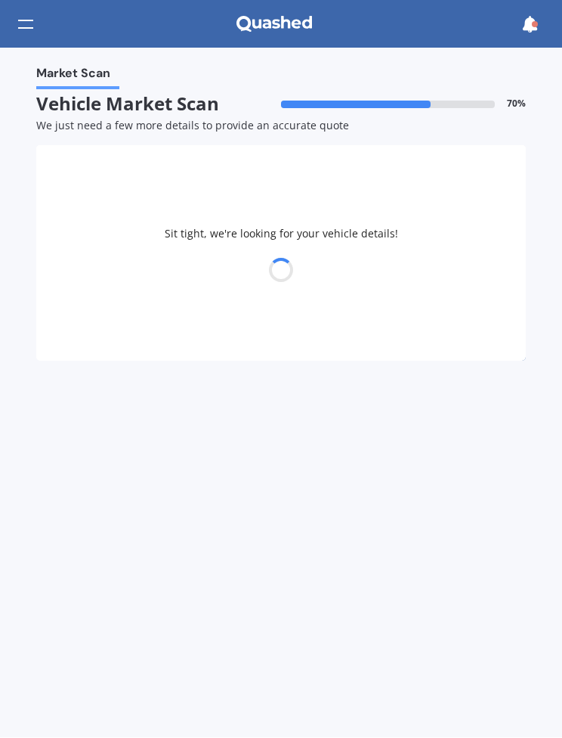
select select "TOYOTA"
select select "YARIS"
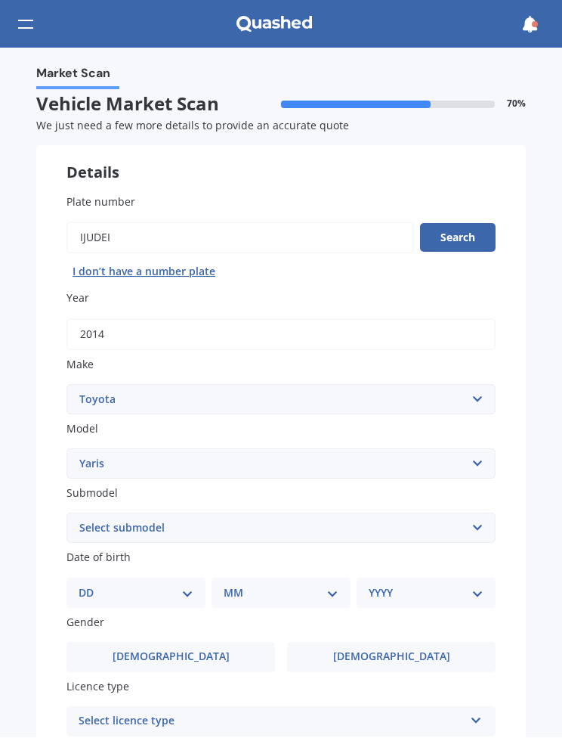
type input "59 Millennial WayOrewa, 0931"
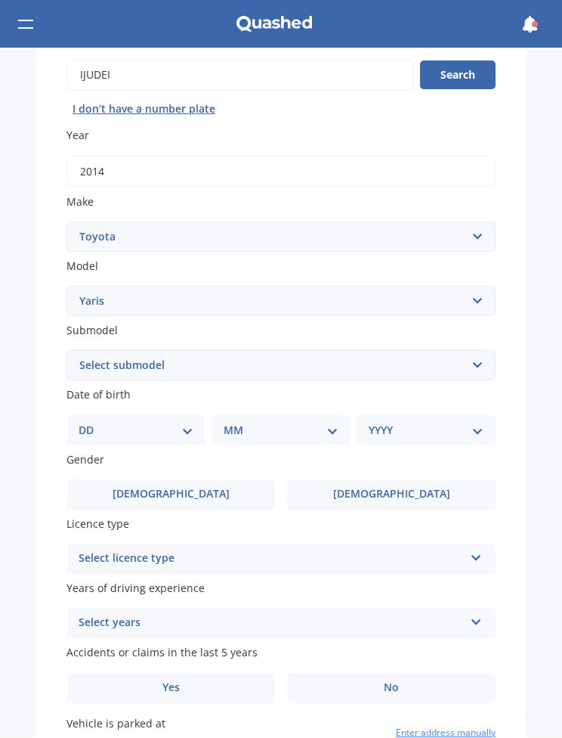
scroll to position [163, 0]
click at [478, 352] on select "Select submodel (All other) Cross 1.5 GR petrol turbo GX auto GX manual Hybrid …" at bounding box center [281, 365] width 429 height 30
select select "SX AUTO"
type input "59 Millennial WayOrewa, 0931"
click at [188, 422] on select "DD 01 02 03 04 05 06 07 08 09 10 11 12 13 14 15 16 17 18 19 20 21 22 23 24 25 2…" at bounding box center [136, 430] width 115 height 17
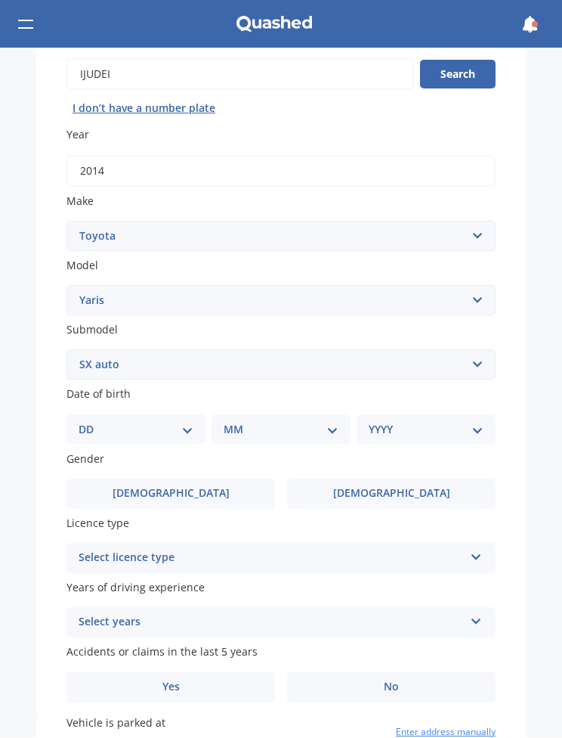
select select "20"
type input "59 Millennial WayOrewa, 0931"
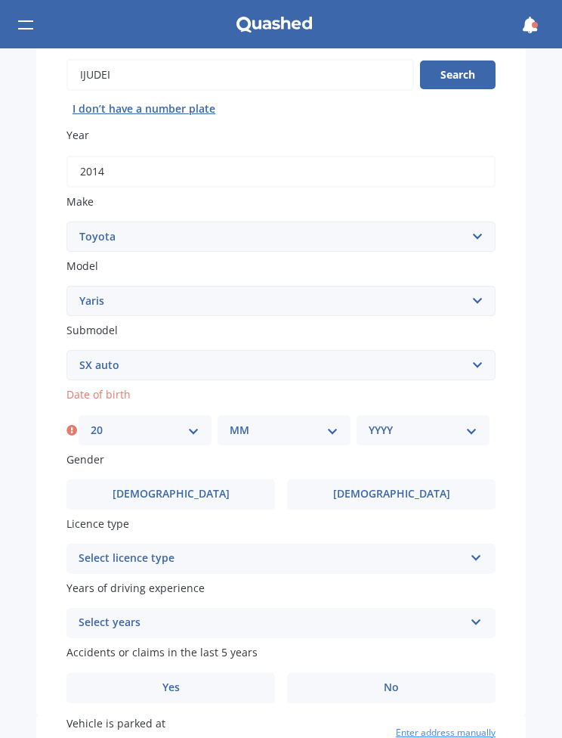
click at [328, 422] on select "MM 01 02 03 04 05 06 07 08 09 10 11 12" at bounding box center [284, 430] width 109 height 17
select select "10"
type input "59 Millennial WayOrewa, 0931"
click at [451, 422] on select "YYYY 2025 2024 2023 2022 2021 2020 2019 2018 2017 2016 2015 2014 2013 2012 2011…" at bounding box center [423, 430] width 109 height 17
select select "1954"
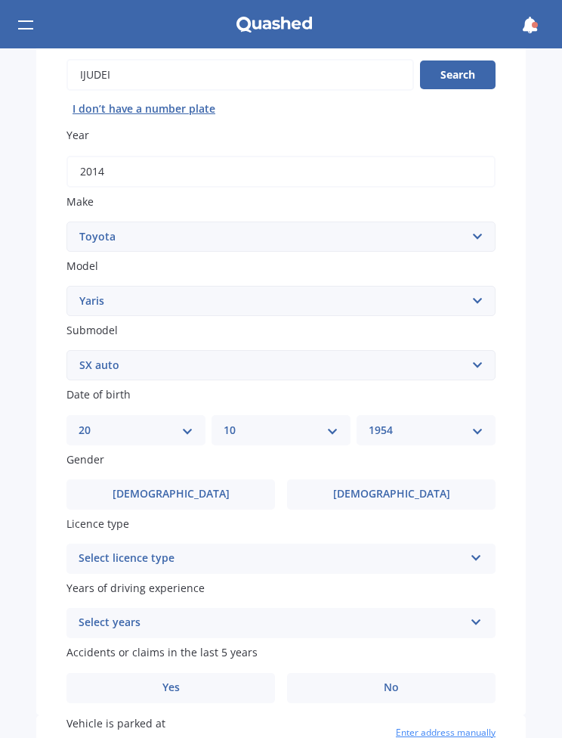
click at [407, 479] on label "[DEMOGRAPHIC_DATA]" at bounding box center [391, 494] width 209 height 30
click at [0, 0] on input "[DEMOGRAPHIC_DATA]" at bounding box center [0, 0] width 0 height 0
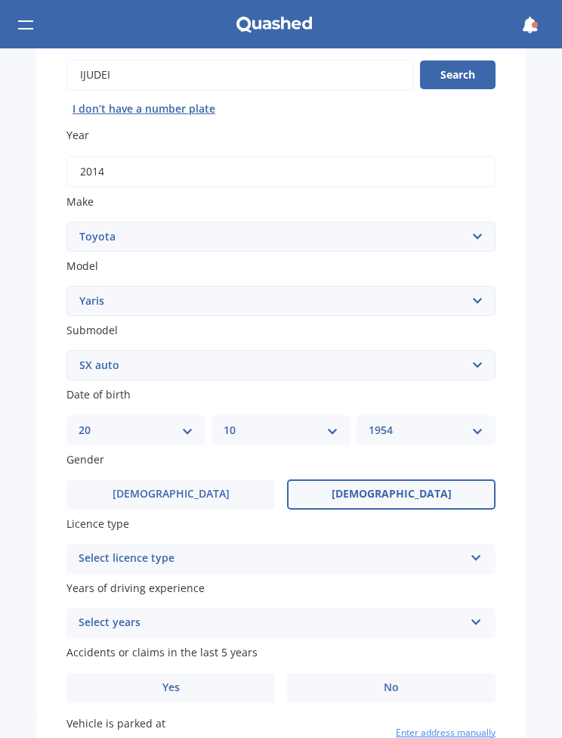
click at [479, 550] on icon at bounding box center [476, 555] width 13 height 11
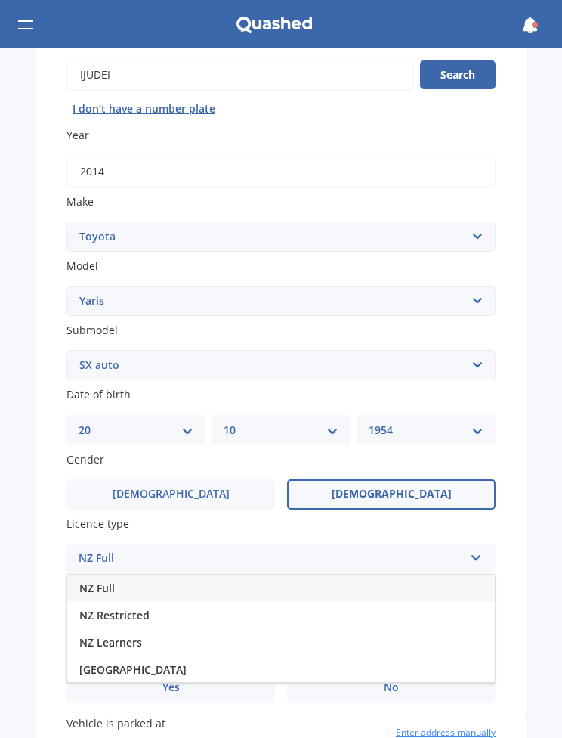
click at [264, 575] on div "NZ Full" at bounding box center [281, 588] width 428 height 27
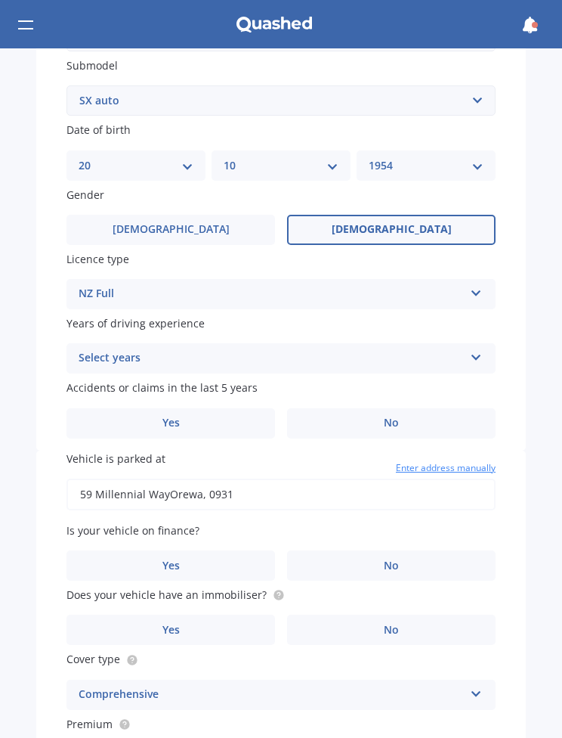
scroll to position [432, 0]
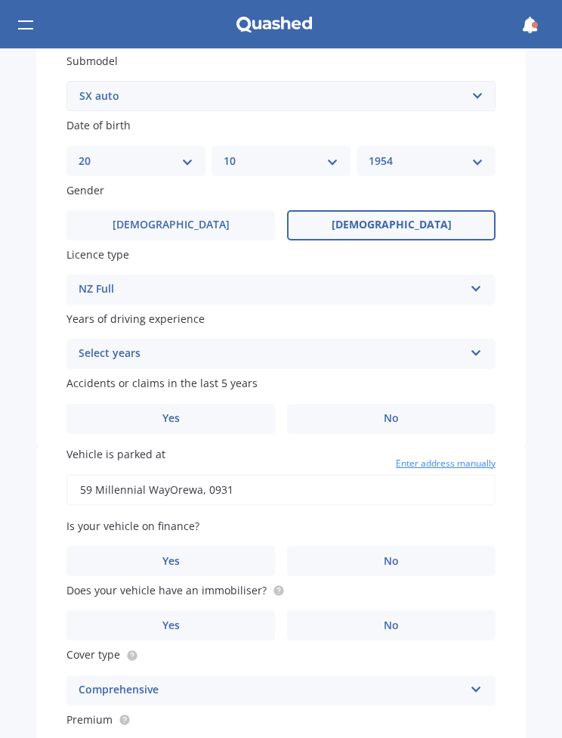
click at [479, 345] on icon at bounding box center [476, 350] width 13 height 11
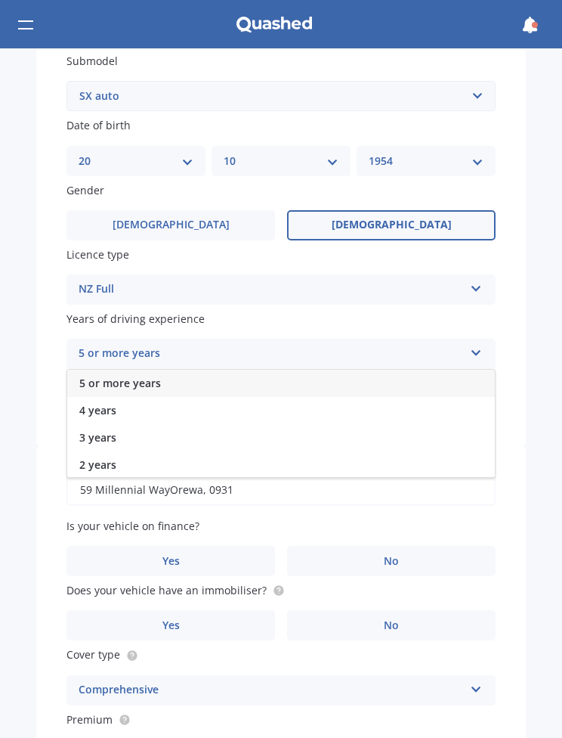
click at [367, 372] on div "5 or more years" at bounding box center [281, 383] width 428 height 27
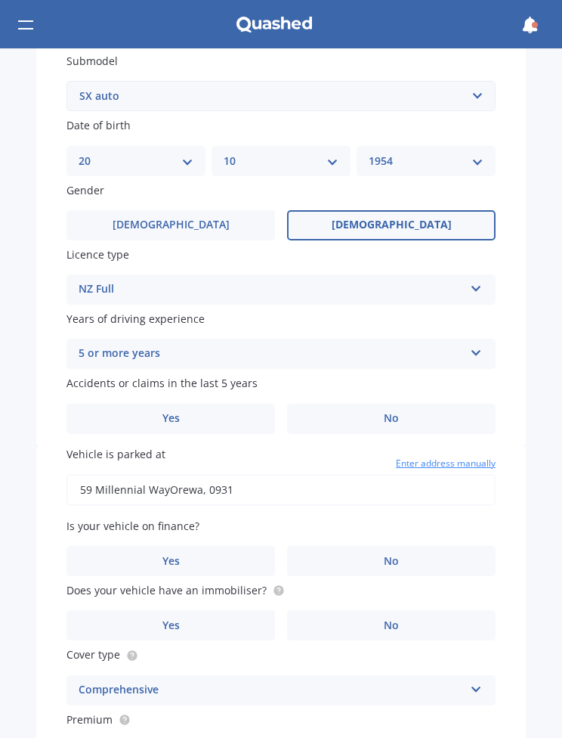
click at [402, 404] on label "No" at bounding box center [391, 419] width 209 height 30
click at [0, 0] on input "No" at bounding box center [0, 0] width 0 height 0
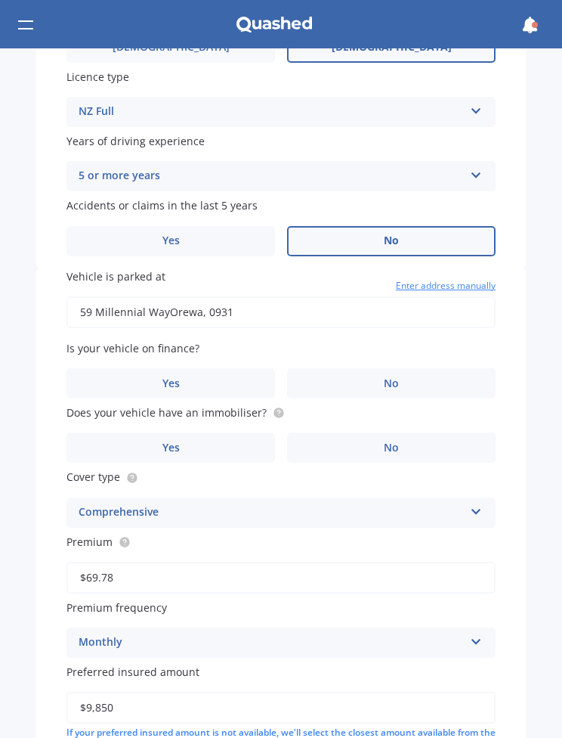
scroll to position [619, 0]
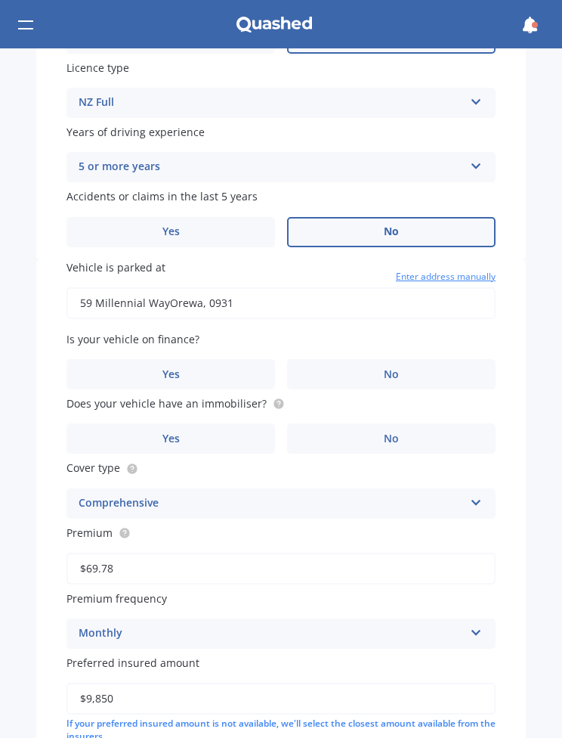
click at [401, 359] on label "No" at bounding box center [391, 374] width 209 height 30
click at [0, 0] on input "No" at bounding box center [0, 0] width 0 height 0
click at [404, 426] on label "No" at bounding box center [391, 438] width 209 height 30
click at [0, 0] on input "No" at bounding box center [0, 0] width 0 height 0
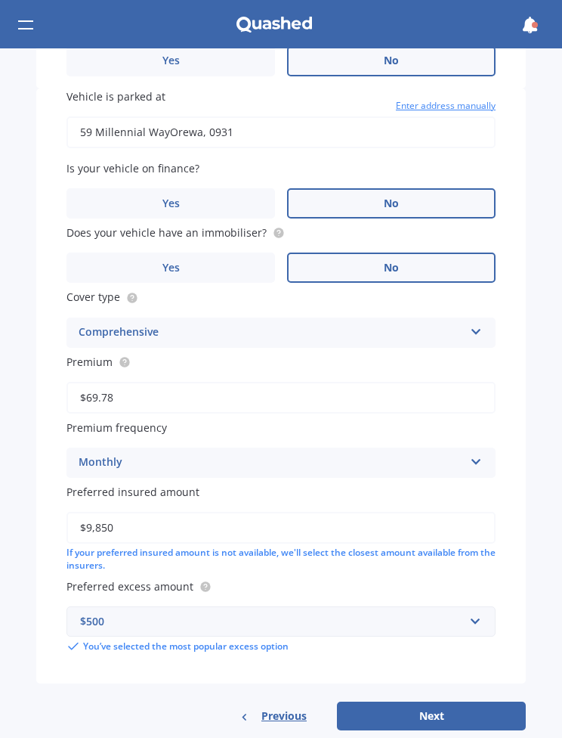
scroll to position [790, 0]
click at [435, 702] on button "Next" at bounding box center [431, 716] width 189 height 29
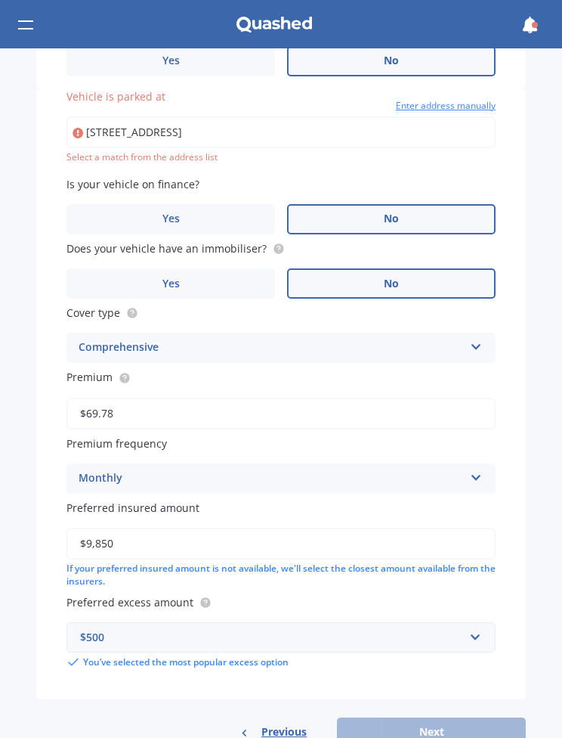
type input "[STREET_ADDRESS]"
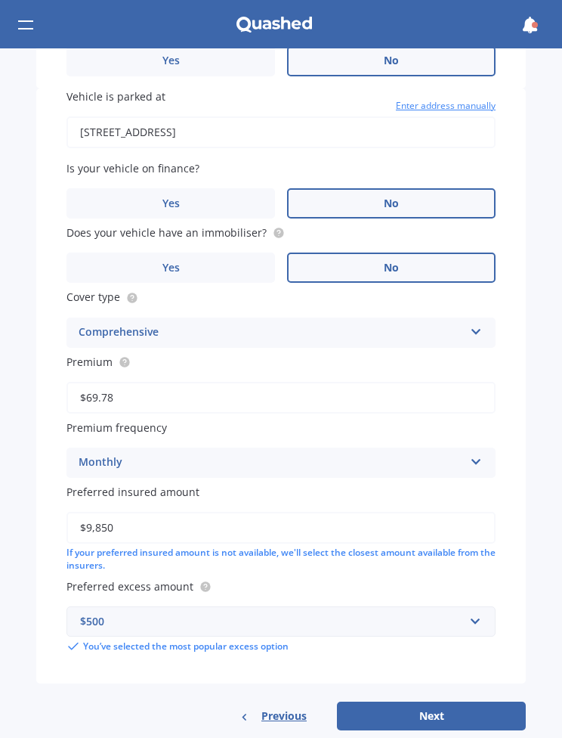
click at [435, 702] on button "Next" at bounding box center [431, 716] width 189 height 29
select select "20"
select select "10"
select select "1954"
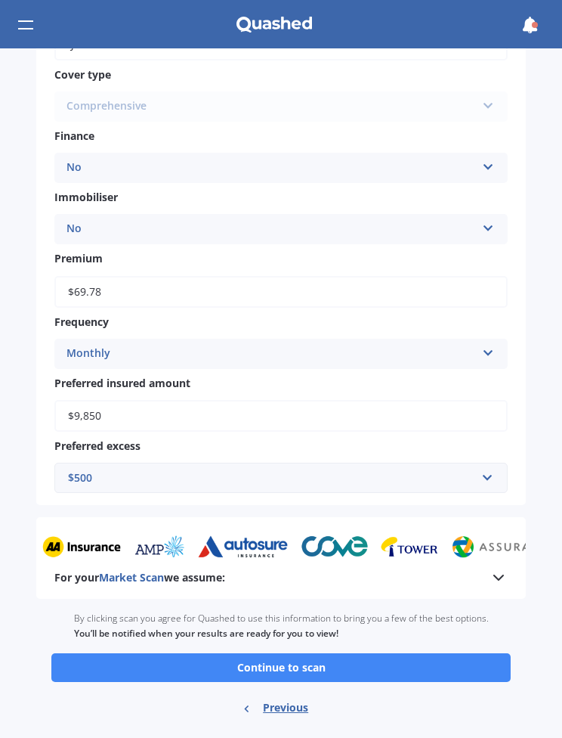
scroll to position [552, 0]
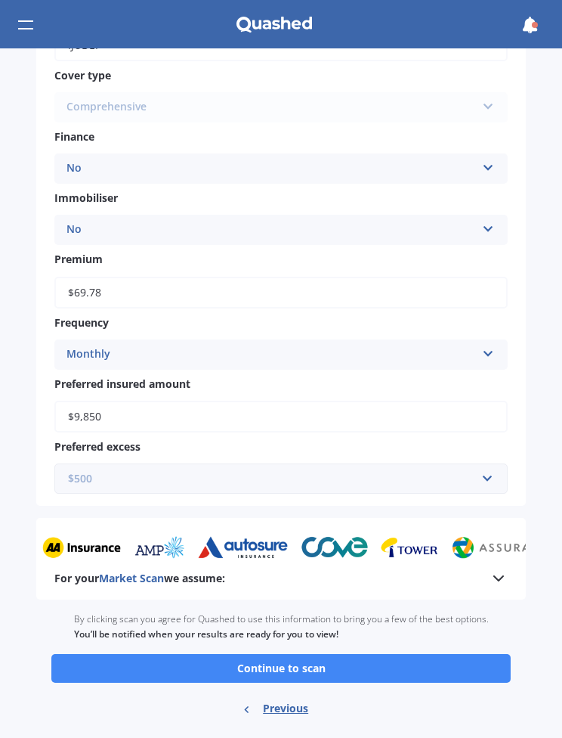
click at [486, 464] on input "text" at bounding box center [276, 478] width 440 height 29
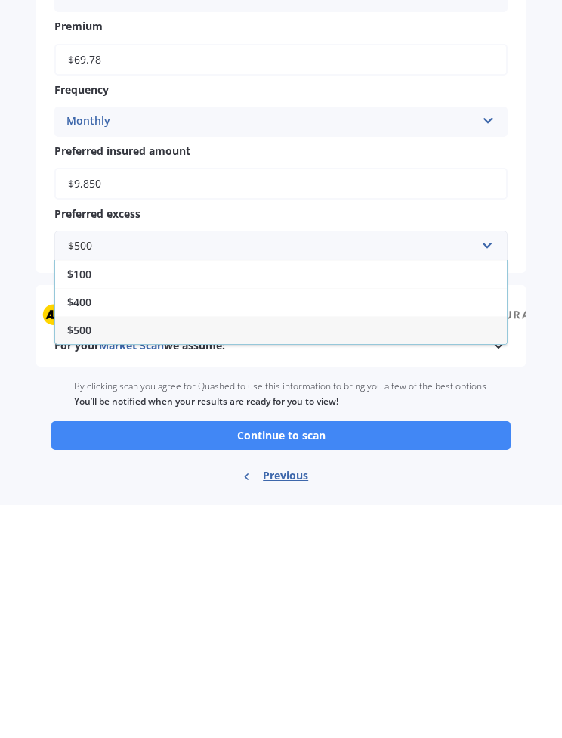
click at [552, 368] on div "Market Scan Vehicle Market Scan summary 90 % Check your details and click conti…" at bounding box center [281, 392] width 562 height 689
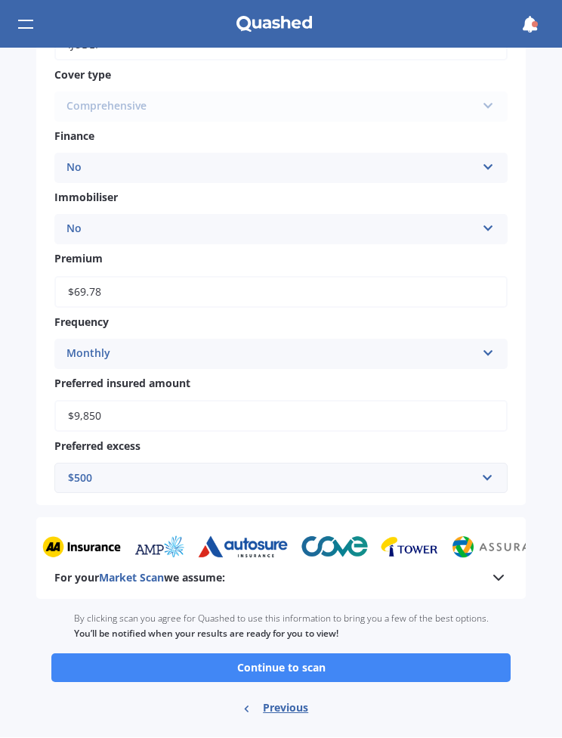
click at [301, 654] on button "Continue to scan" at bounding box center [281, 668] width 460 height 29
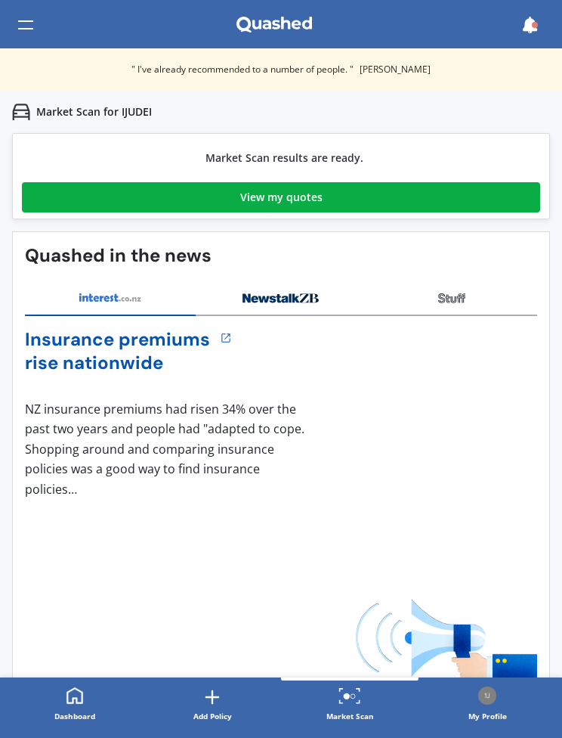
click at [296, 200] on div "View my quotes" at bounding box center [281, 197] width 82 height 30
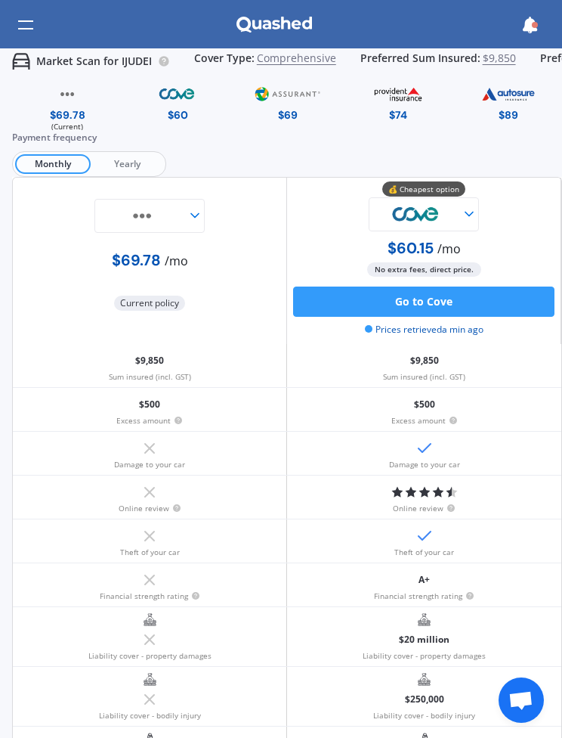
click at [184, 206] on img at bounding box center [142, 216] width 91 height 34
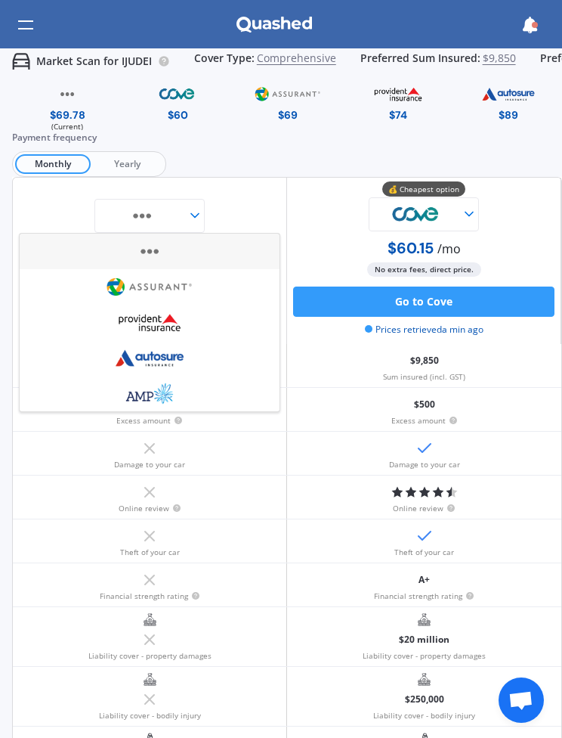
click at [201, 223] on div at bounding box center [149, 216] width 110 height 34
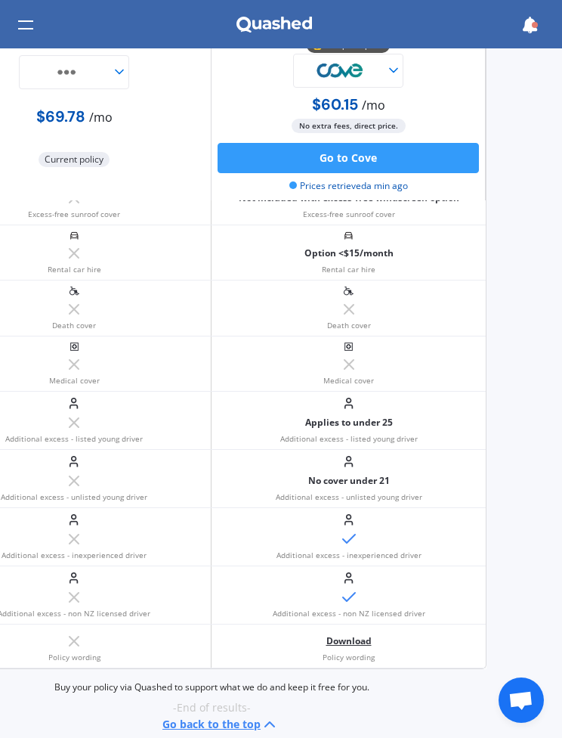
scroll to position [1173, 76]
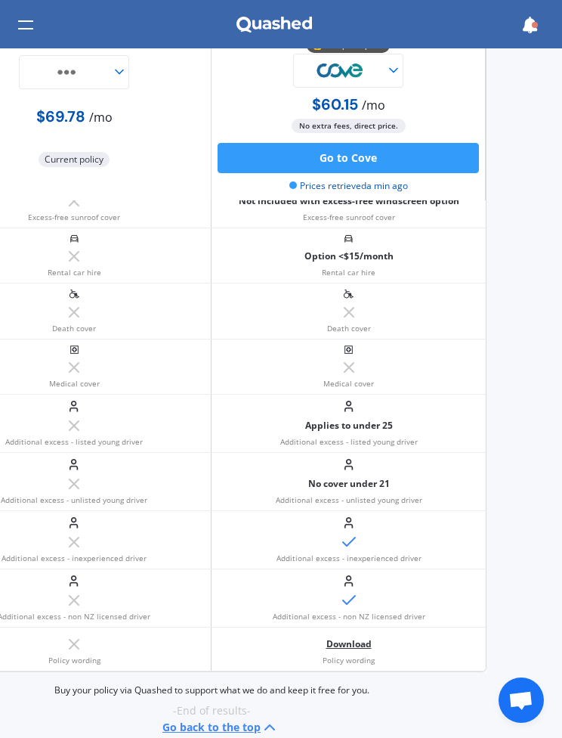
click at [225, 729] on button "Go back to the top" at bounding box center [221, 727] width 116 height 18
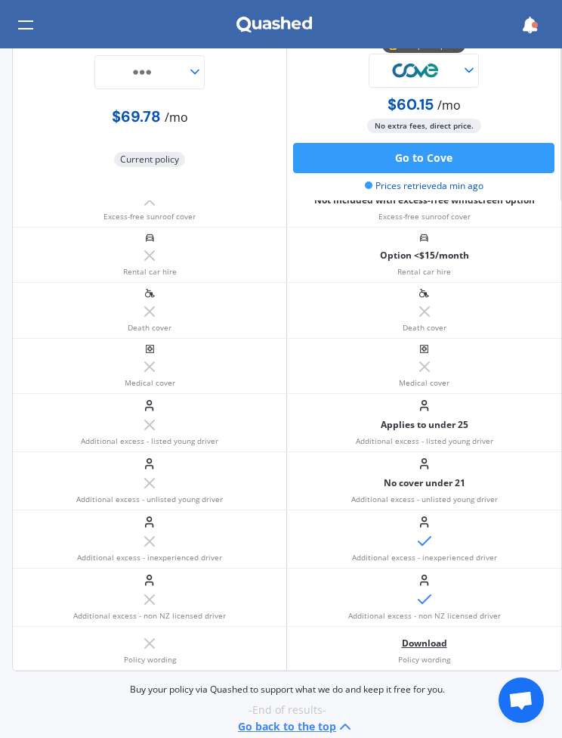
scroll to position [1173, 0]
click at [304, 718] on button "Go back to the top" at bounding box center [296, 727] width 116 height 18
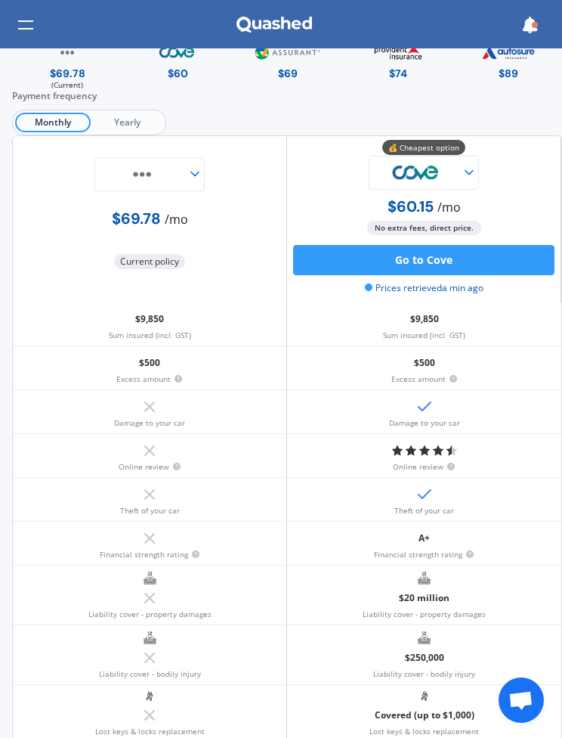
scroll to position [0, 0]
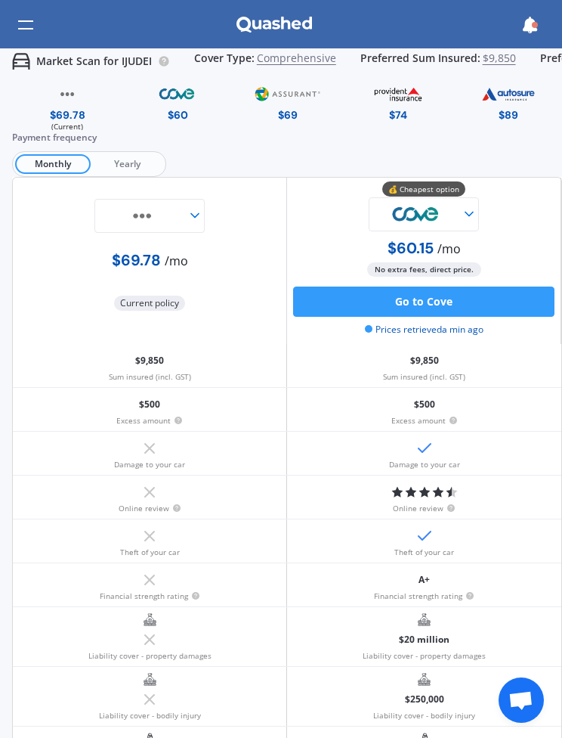
click at [293, 105] on img at bounding box center [288, 94] width 70 height 26
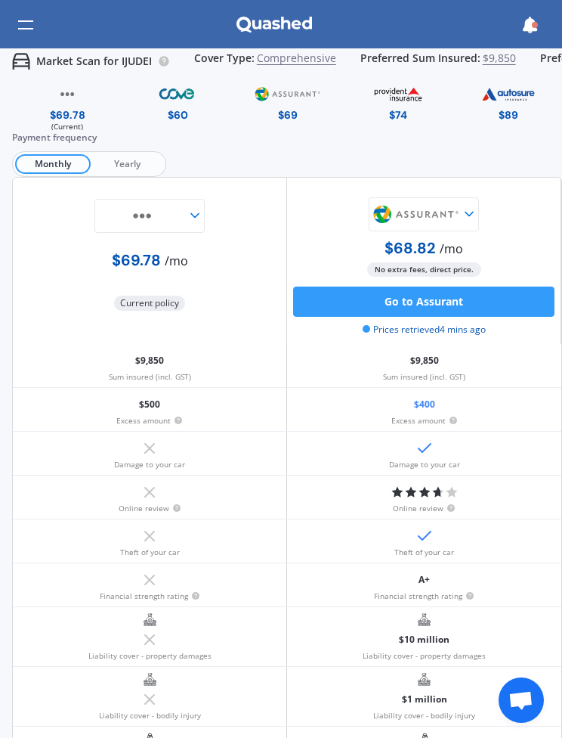
click at [291, 102] on img at bounding box center [288, 94] width 70 height 26
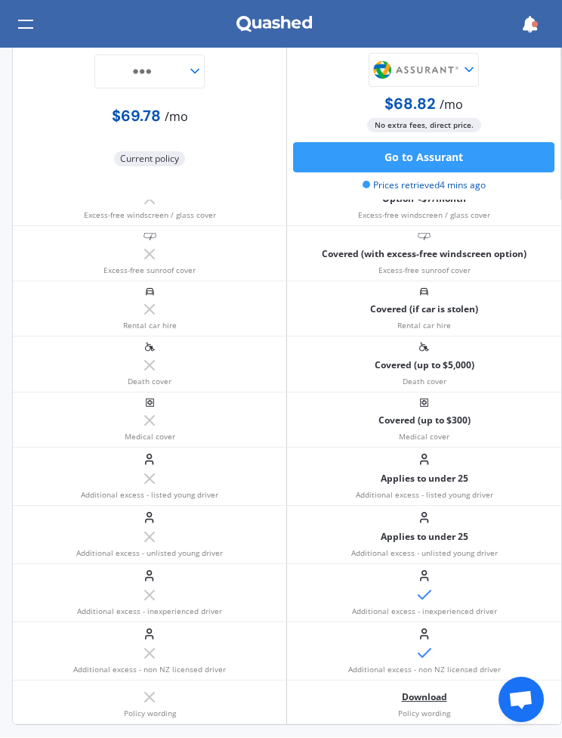
scroll to position [1187, -1]
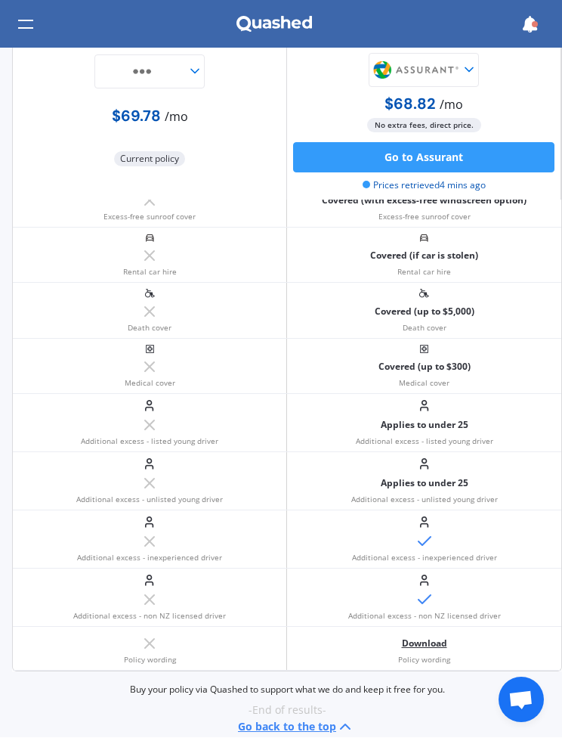
click at [326, 732] on button "Go back to the top" at bounding box center [296, 727] width 116 height 18
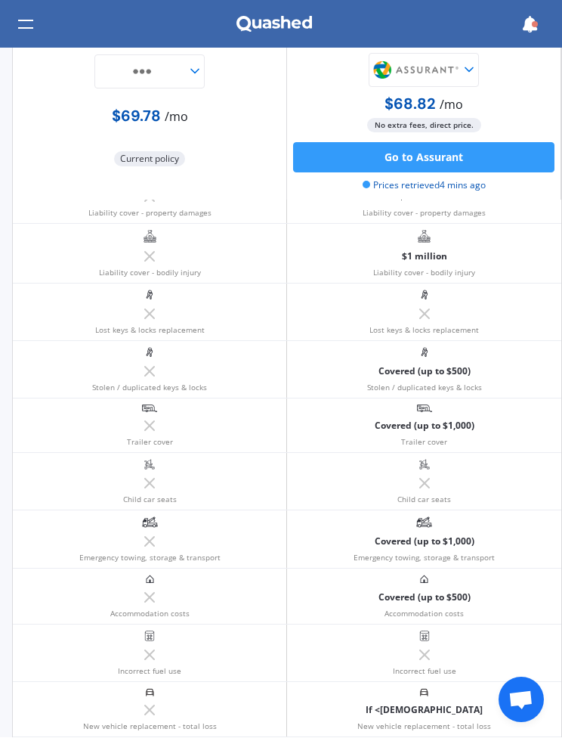
scroll to position [0, 0]
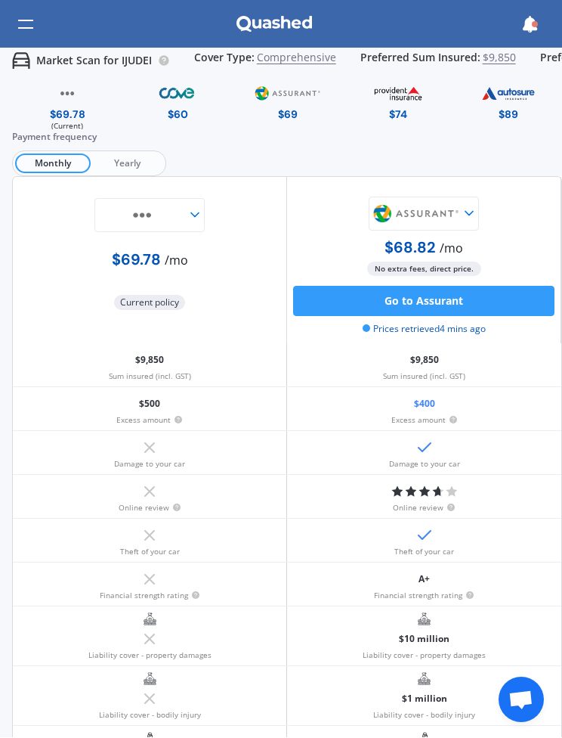
click at [392, 103] on img at bounding box center [399, 94] width 70 height 26
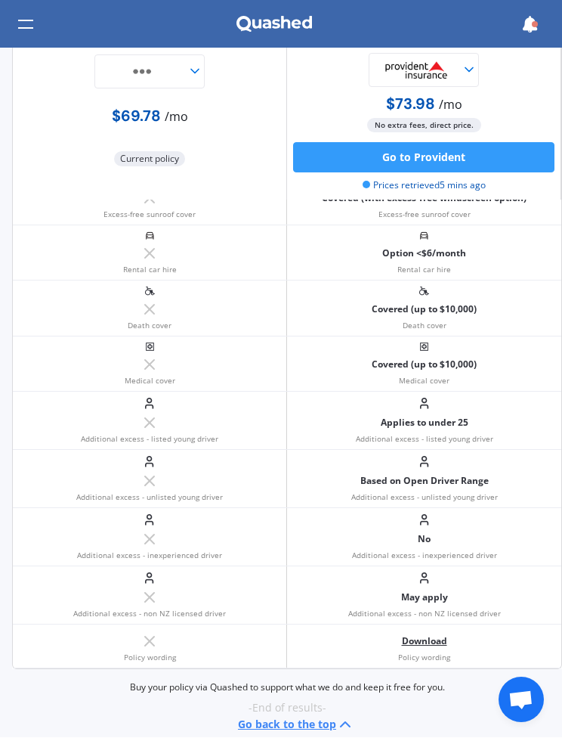
scroll to position [1173, 0]
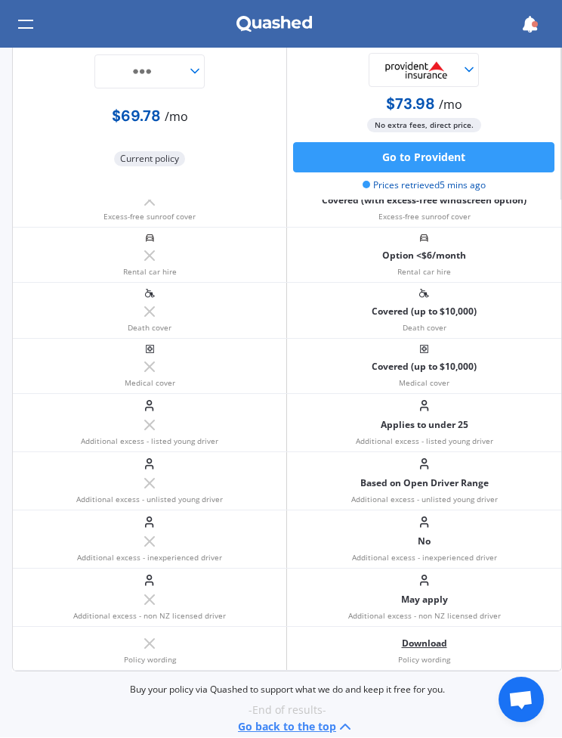
click at [296, 718] on button "Go back to the top" at bounding box center [296, 727] width 116 height 18
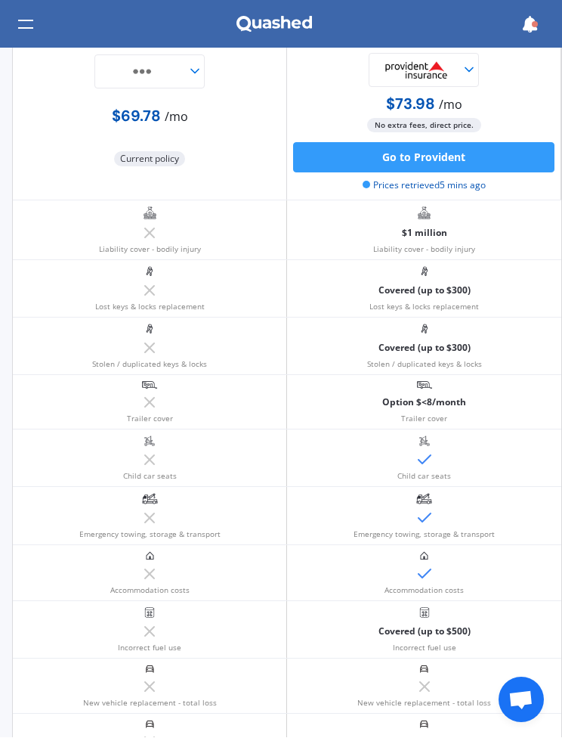
scroll to position [0, 0]
